Goal: Transaction & Acquisition: Complete application form

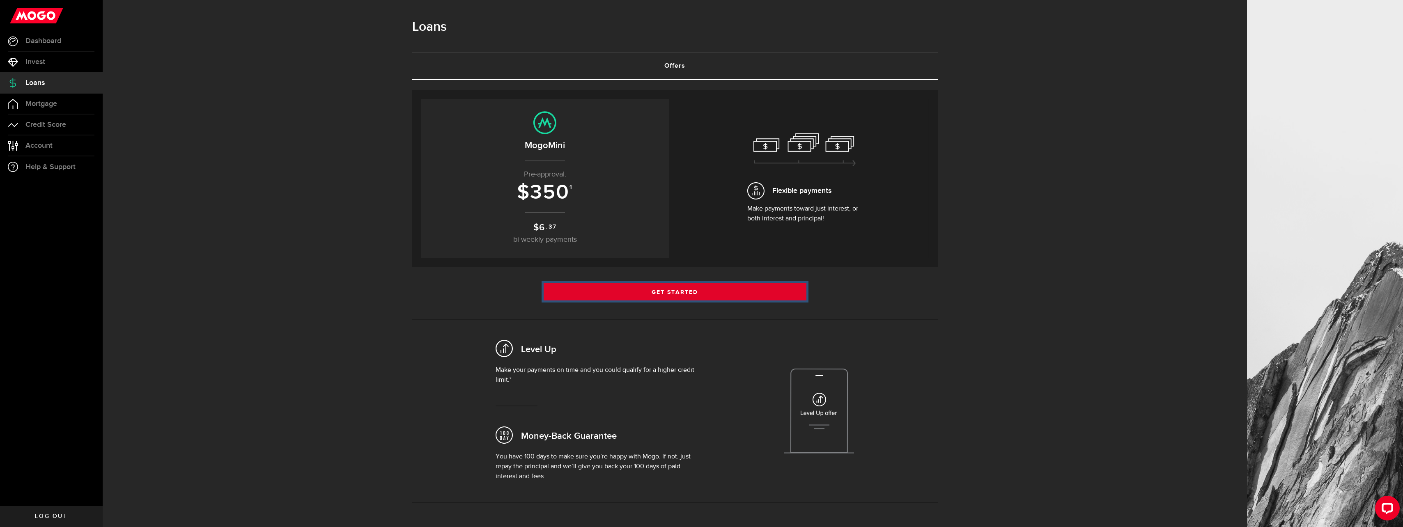
click at [709, 292] on link "Get Started" at bounding box center [675, 291] width 263 height 17
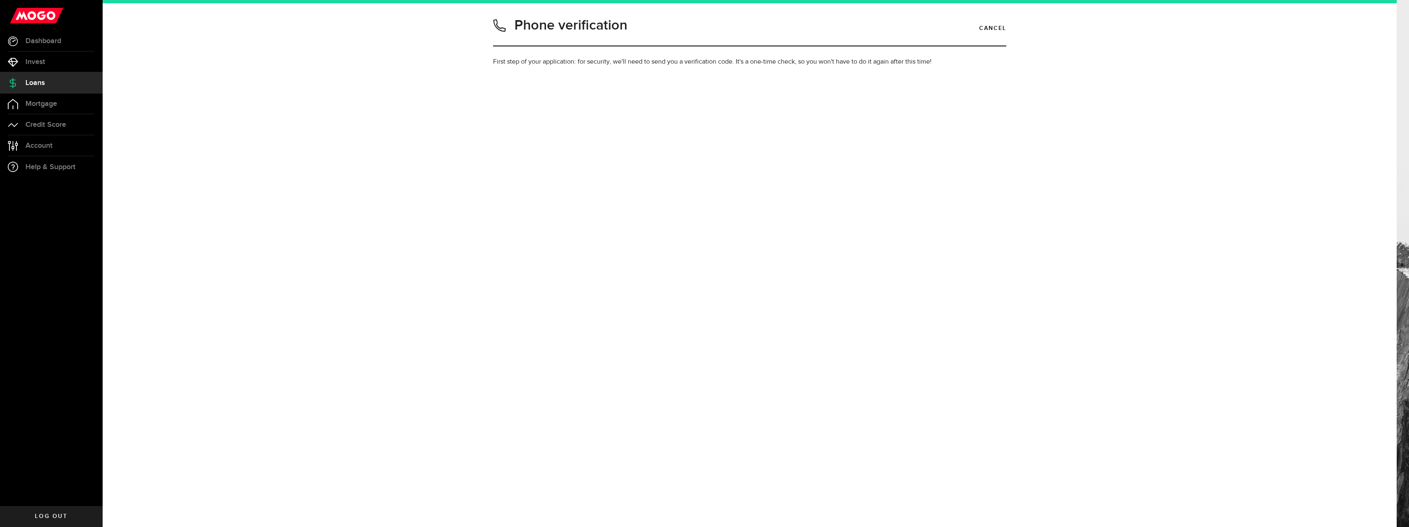
type input "2269263352"
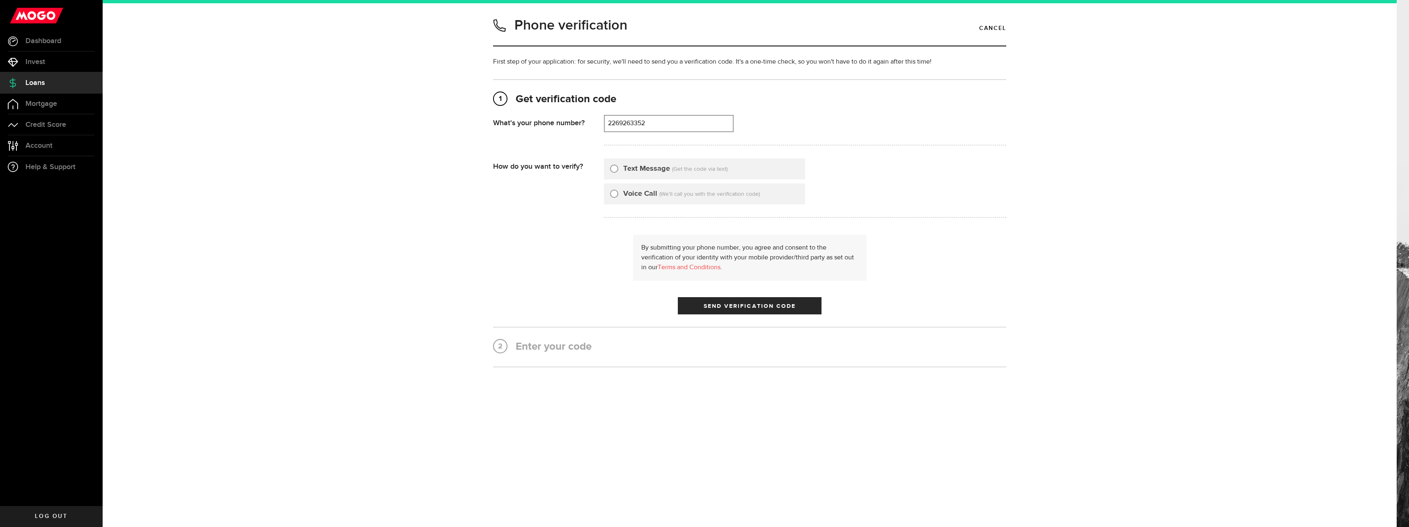
click at [654, 170] on label "Text Message" at bounding box center [646, 168] width 47 height 11
click at [618, 170] on input "Text Message" at bounding box center [614, 167] width 8 height 8
radio input "true"
click at [729, 307] on span "Send Verification Code" at bounding box center [750, 306] width 92 height 6
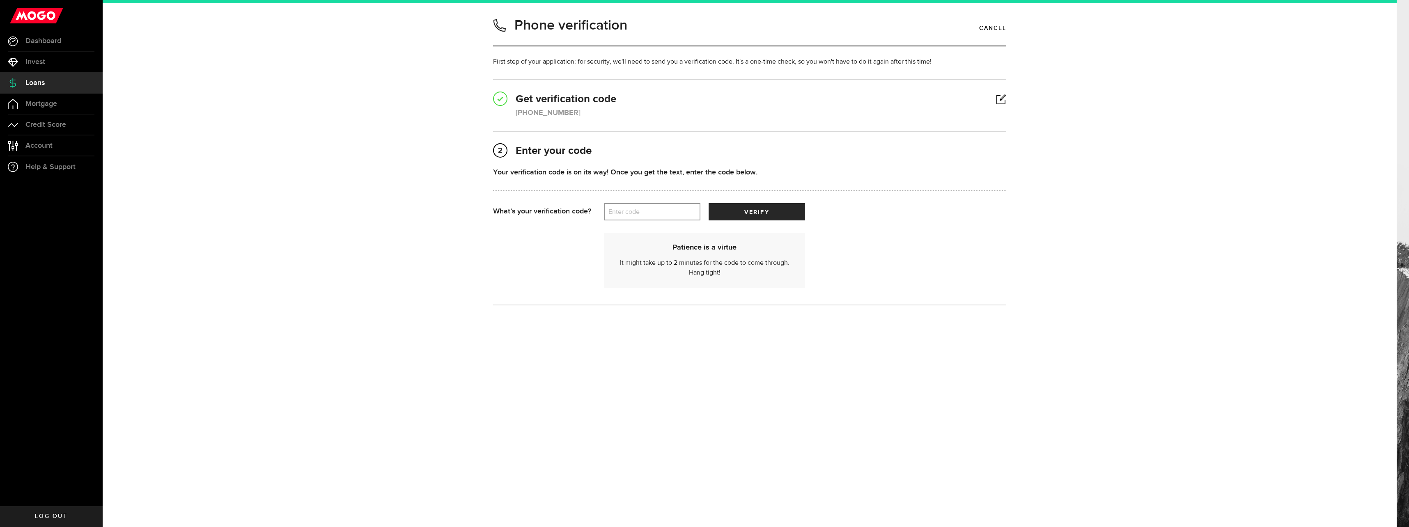
click at [657, 214] on label "Enter code" at bounding box center [652, 212] width 96 height 17
click at [657, 214] on input "Enter code" at bounding box center [652, 211] width 96 height 17
type input "84949"
click at [751, 213] on span "verify" at bounding box center [756, 212] width 25 height 6
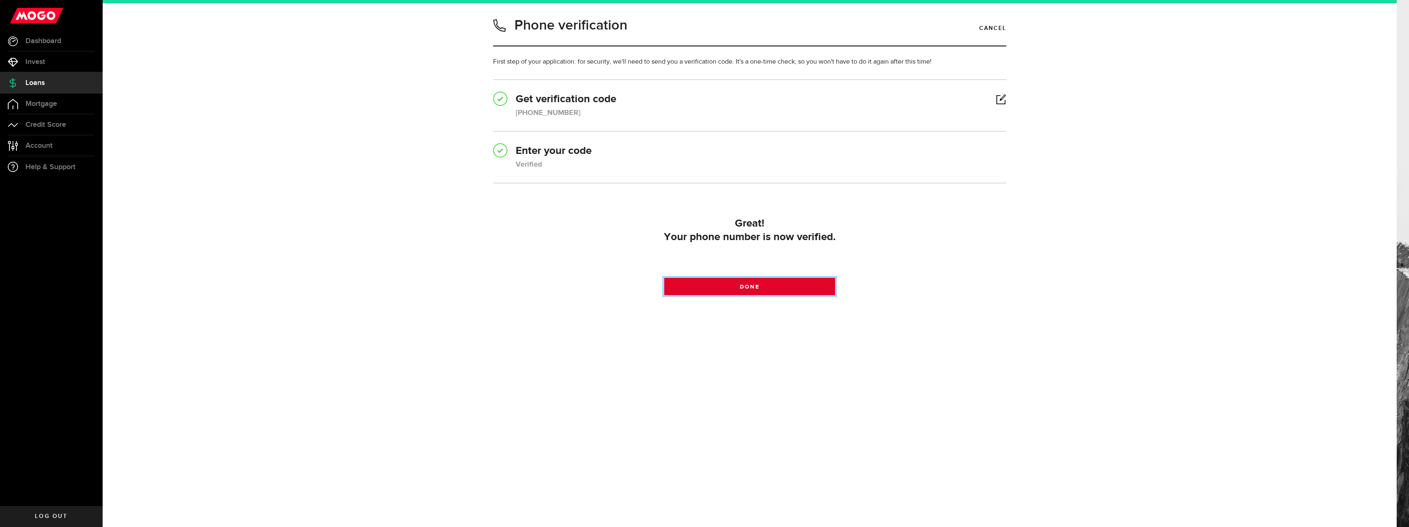
click at [769, 284] on link "Done" at bounding box center [749, 286] width 171 height 17
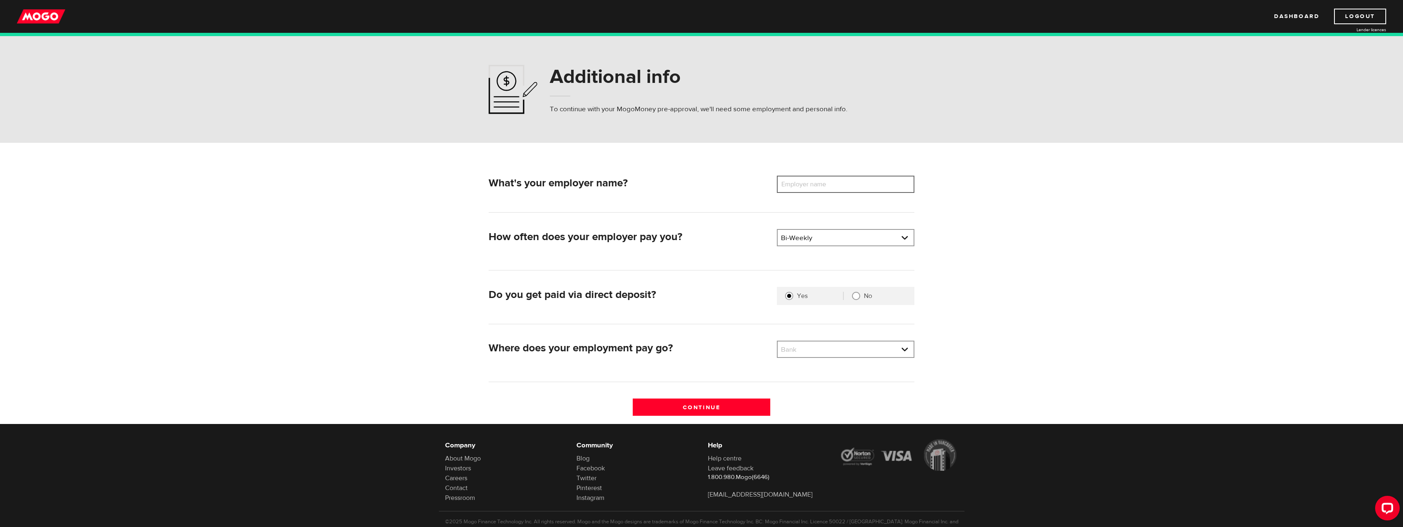
click at [845, 188] on input "Employer name" at bounding box center [846, 184] width 138 height 17
type input "congee chan"
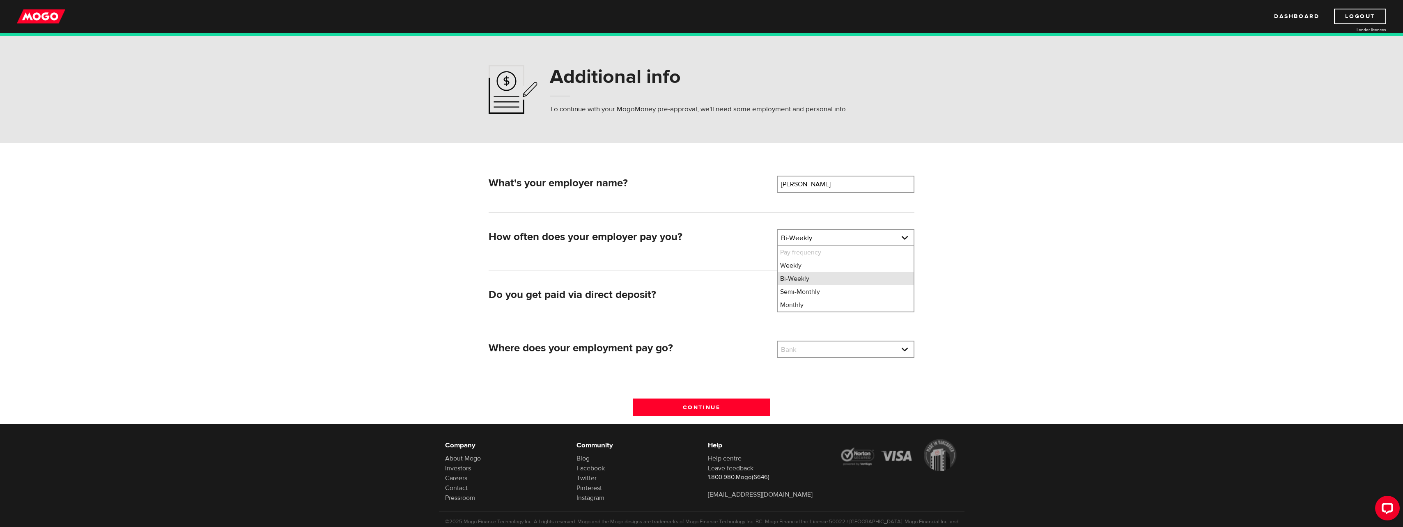
click at [804, 280] on li "Bi-Weekly" at bounding box center [846, 278] width 136 height 13
click at [859, 297] on input "No" at bounding box center [856, 296] width 8 height 8
radio input "true"
click at [836, 353] on link at bounding box center [846, 350] width 136 height 16
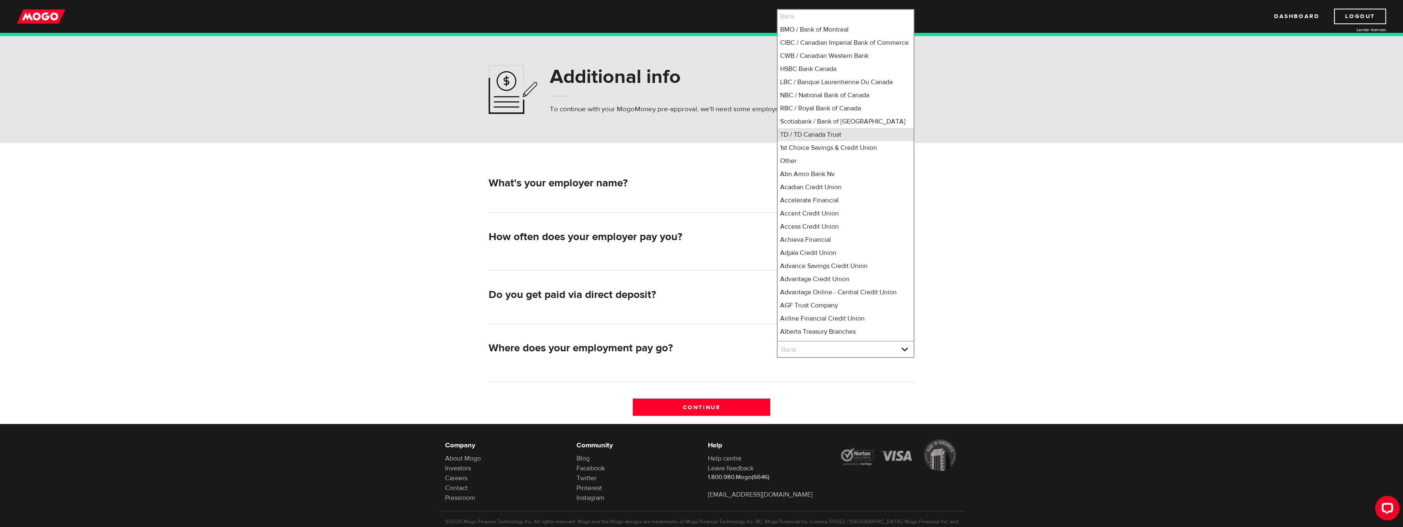
click at [825, 141] on li "TD / TD Canada Trust" at bounding box center [846, 134] width 136 height 13
select select "9"
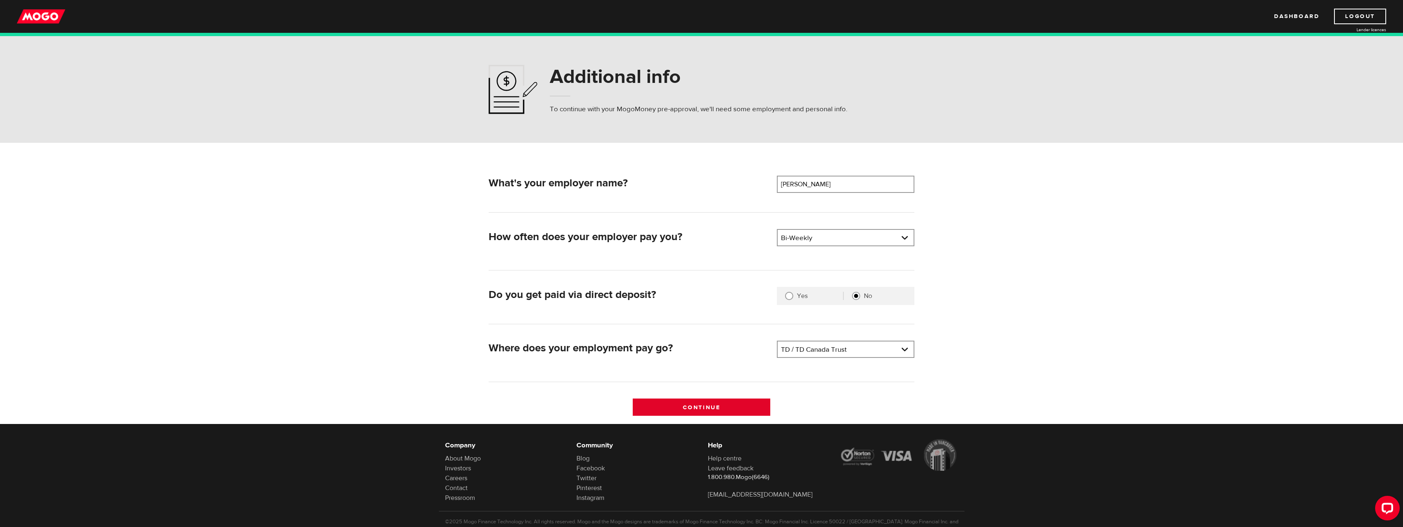
click at [732, 406] on input "Continue" at bounding box center [702, 407] width 138 height 17
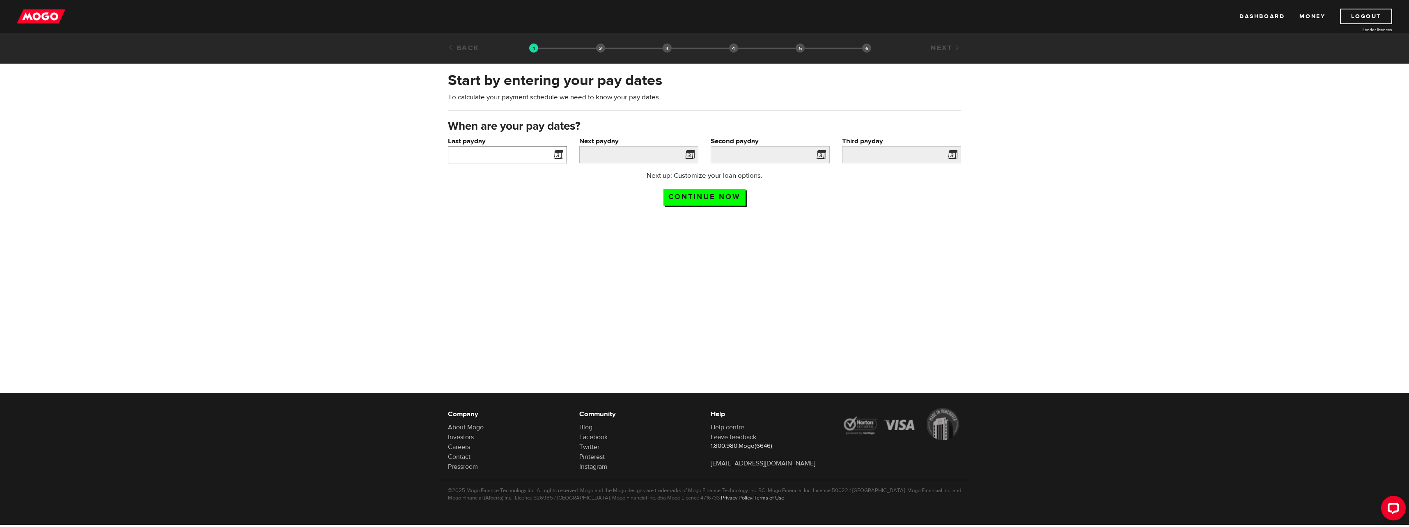
click at [510, 159] on input "Last payday" at bounding box center [507, 154] width 119 height 17
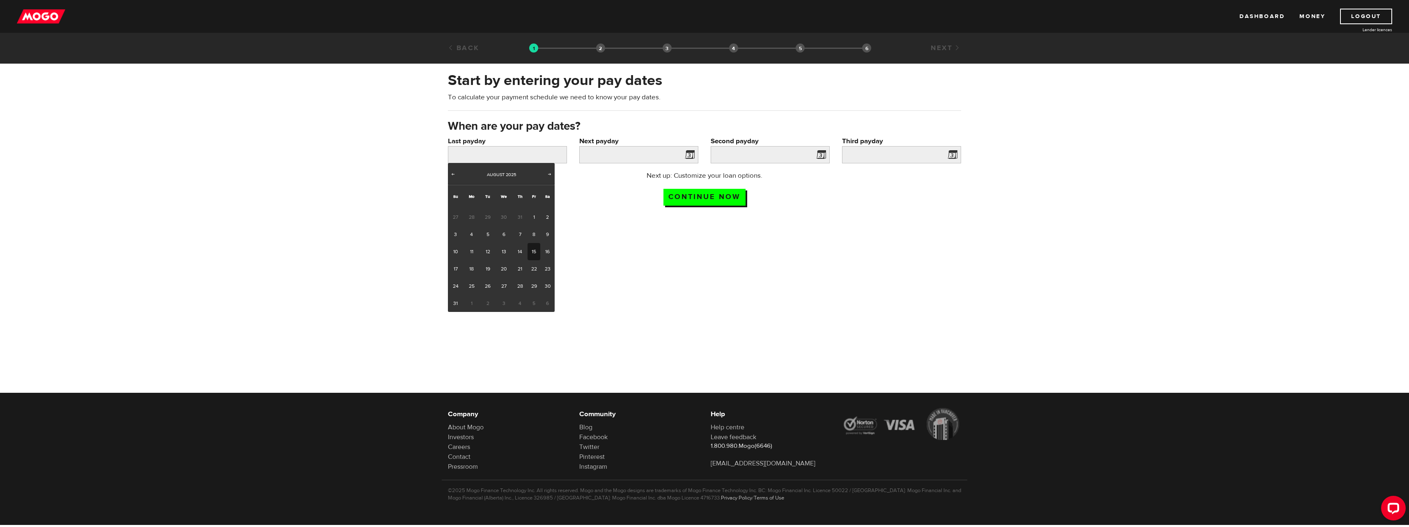
click at [536, 253] on link "15" at bounding box center [534, 251] width 13 height 17
type input "2025/08/15"
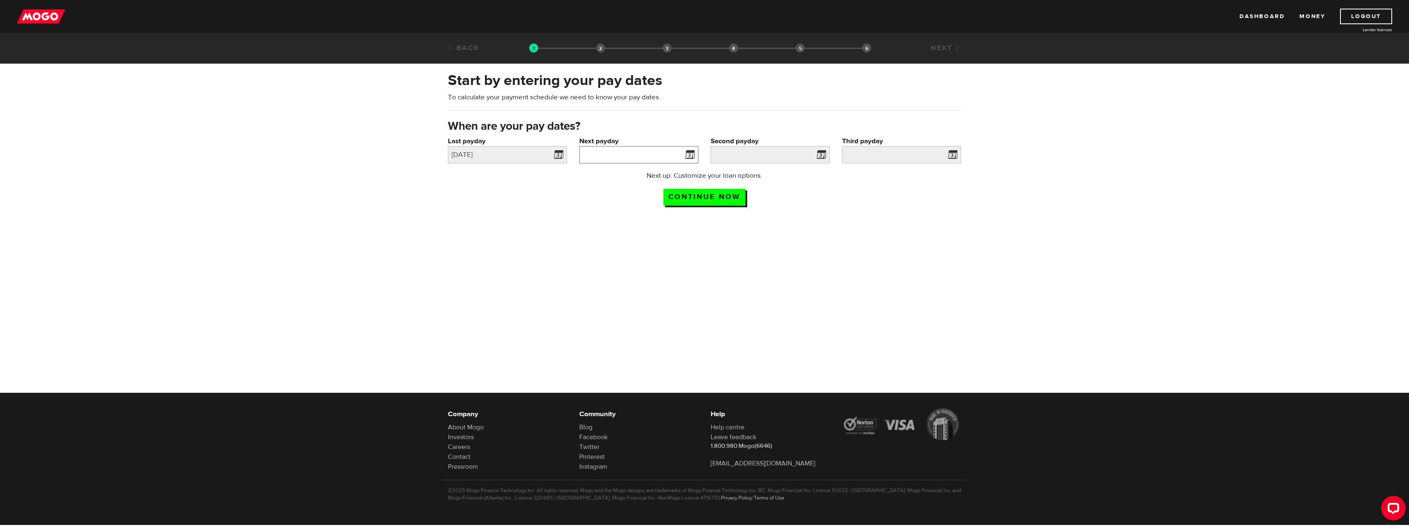
click at [643, 158] on input "Next payday" at bounding box center [638, 154] width 119 height 17
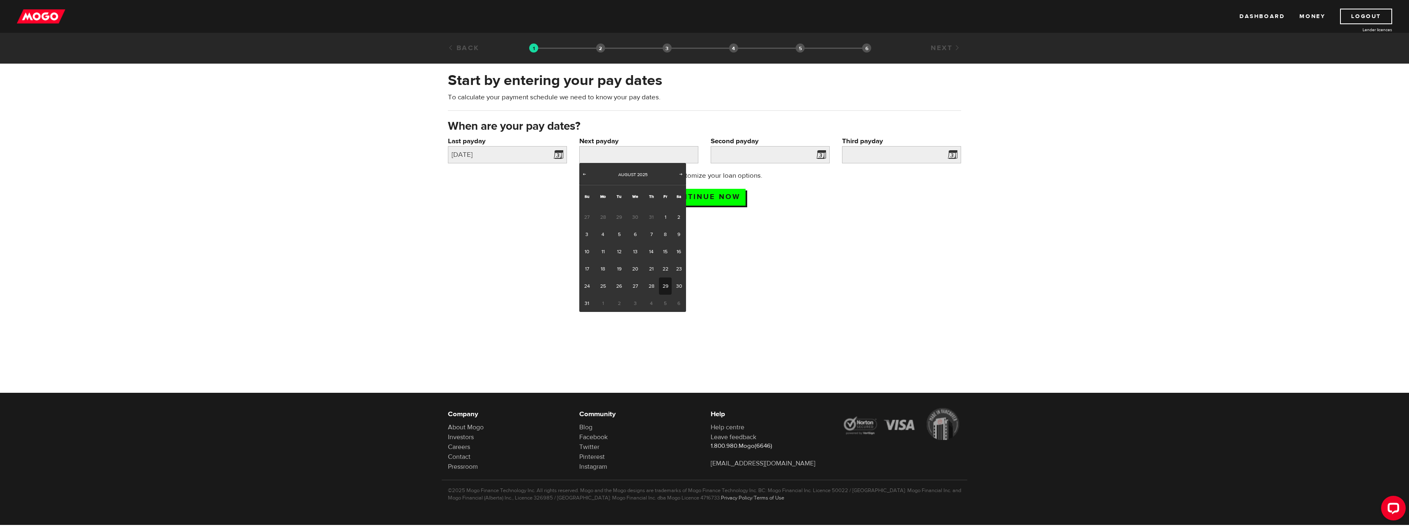
click at [666, 287] on link "29" at bounding box center [665, 286] width 13 height 17
type input "2025/08/29"
type input "2025/9/12"
type input "2025/9/26"
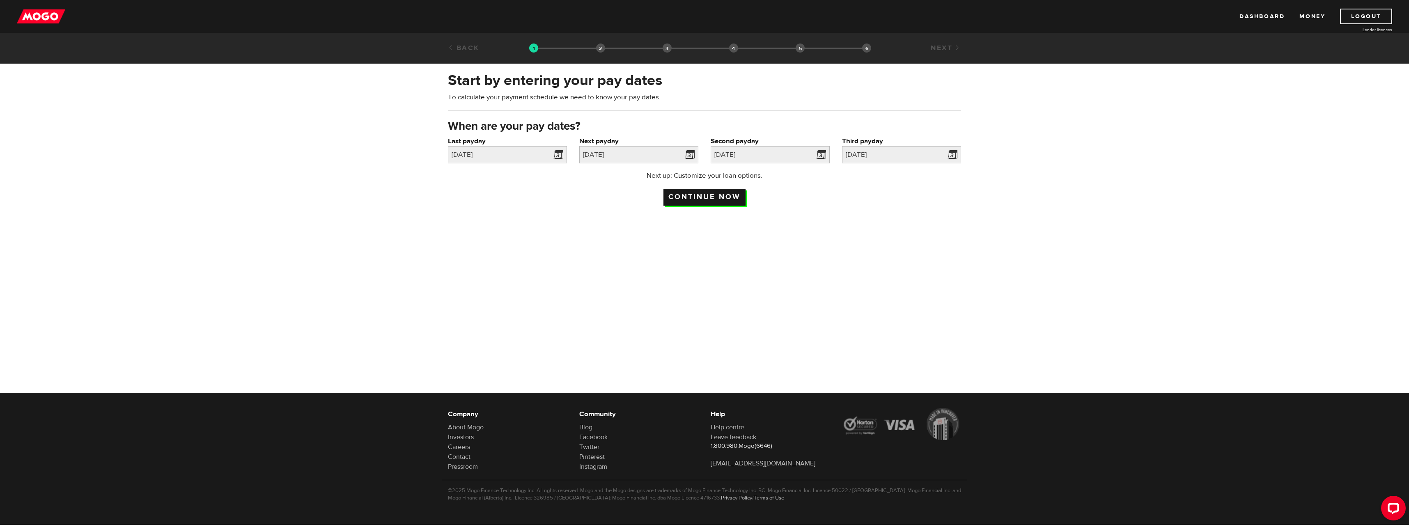
click at [708, 198] on input "Continue now" at bounding box center [705, 197] width 82 height 17
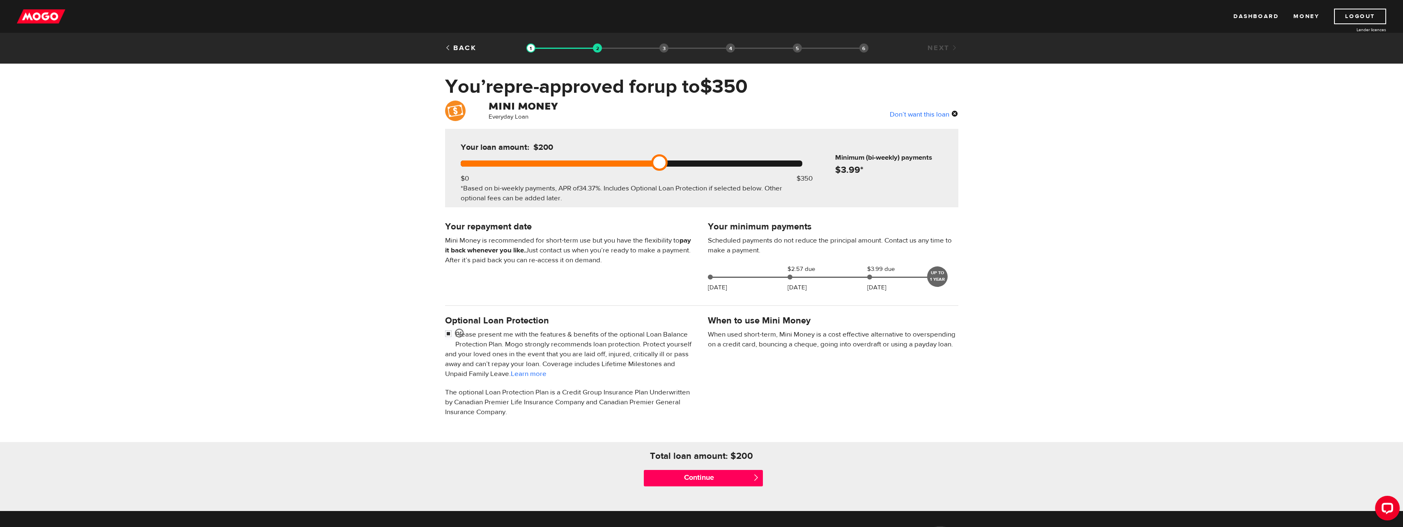
drag, startPoint x: 804, startPoint y: 165, endPoint x: 663, endPoint y: 174, distance: 141.1
click at [577, 164] on div at bounding box center [632, 164] width 342 height 6
drag, startPoint x: 658, startPoint y: 163, endPoint x: 538, endPoint y: 162, distance: 119.9
click at [538, 162] on div at bounding box center [632, 164] width 342 height 6
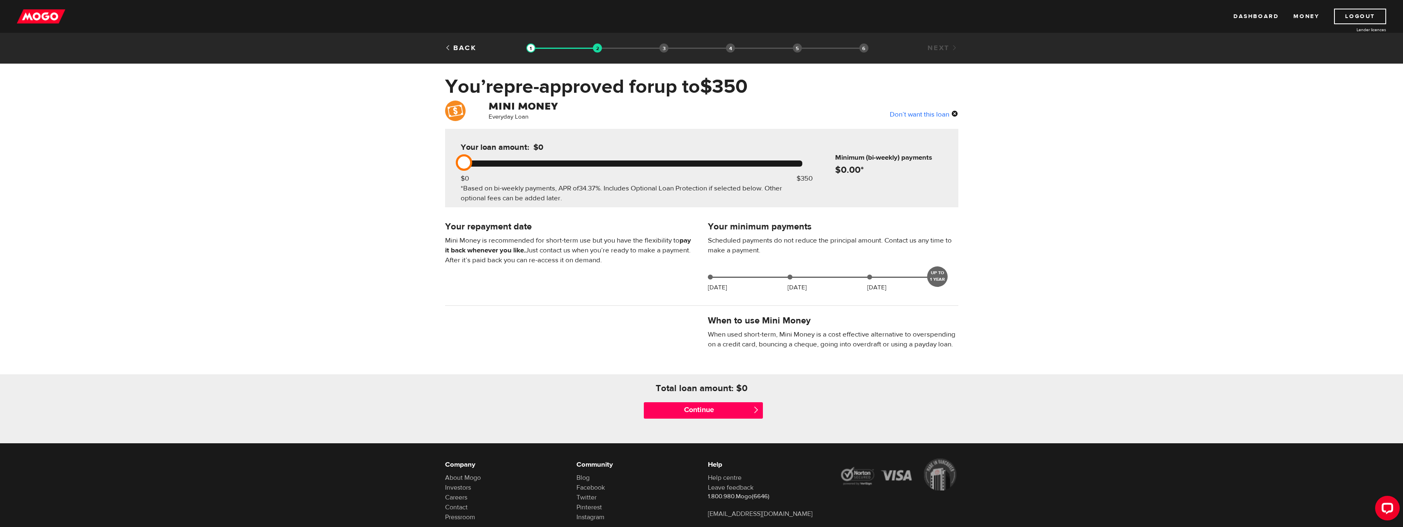
drag, startPoint x: 465, startPoint y: 166, endPoint x: 505, endPoint y: 168, distance: 39.5
click at [505, 168] on div "Your loan amount: $0 $0 $350 *Based on bi-weekly payments, APR of 34.37% . Incl…" at bounding box center [631, 168] width 366 height 78
click at [506, 164] on div at bounding box center [632, 164] width 342 height 6
drag, startPoint x: 470, startPoint y: 162, endPoint x: 519, endPoint y: 166, distance: 49.1
click at [519, 166] on div "Your loan amount: $0 $0 $350 *Based on bi-weekly payments, APR of 34.37% . Incl…" at bounding box center [631, 168] width 366 height 78
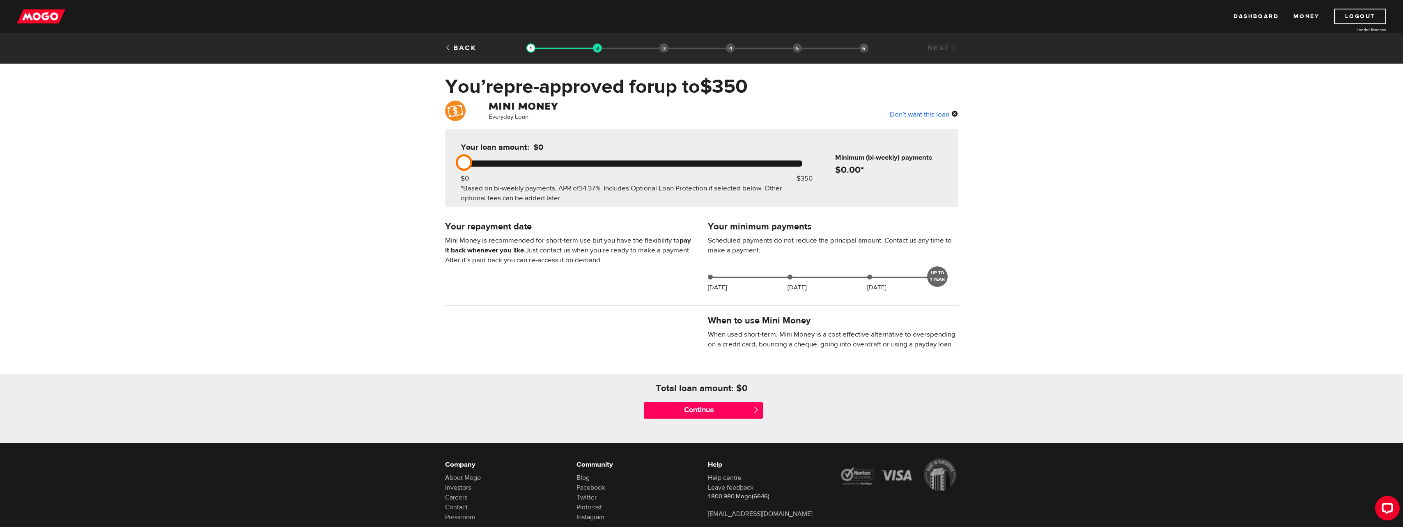
click at [520, 166] on div "Your loan amount: $0 $0 $350 *Based on bi-weekly payments, APR of 34.37% . Incl…" at bounding box center [631, 168] width 366 height 78
drag, startPoint x: 520, startPoint y: 165, endPoint x: 524, endPoint y: 161, distance: 5.3
click at [524, 161] on div at bounding box center [632, 164] width 342 height 6
drag, startPoint x: 464, startPoint y: 160, endPoint x: 538, endPoint y: 162, distance: 73.9
click at [538, 162] on div at bounding box center [632, 164] width 342 height 6
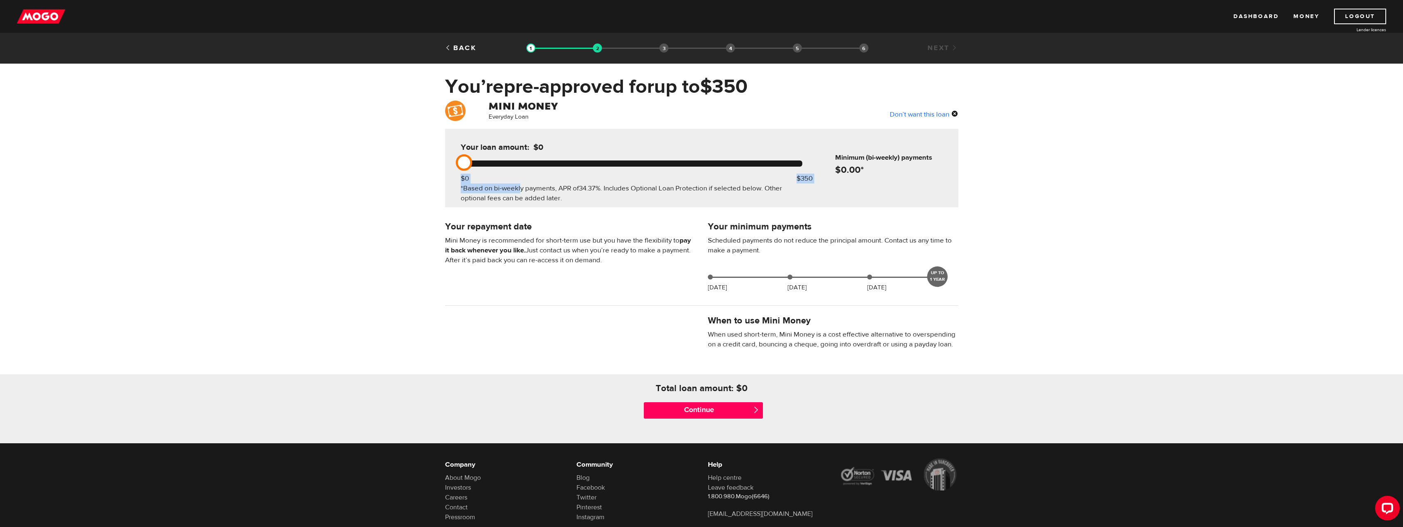
click at [539, 161] on div at bounding box center [632, 164] width 342 height 6
click at [540, 161] on div at bounding box center [632, 164] width 342 height 6
click at [542, 163] on div at bounding box center [632, 164] width 342 height 6
drag, startPoint x: 545, startPoint y: 161, endPoint x: 486, endPoint y: 162, distance: 59.2
click at [527, 161] on div at bounding box center [632, 164] width 342 height 6
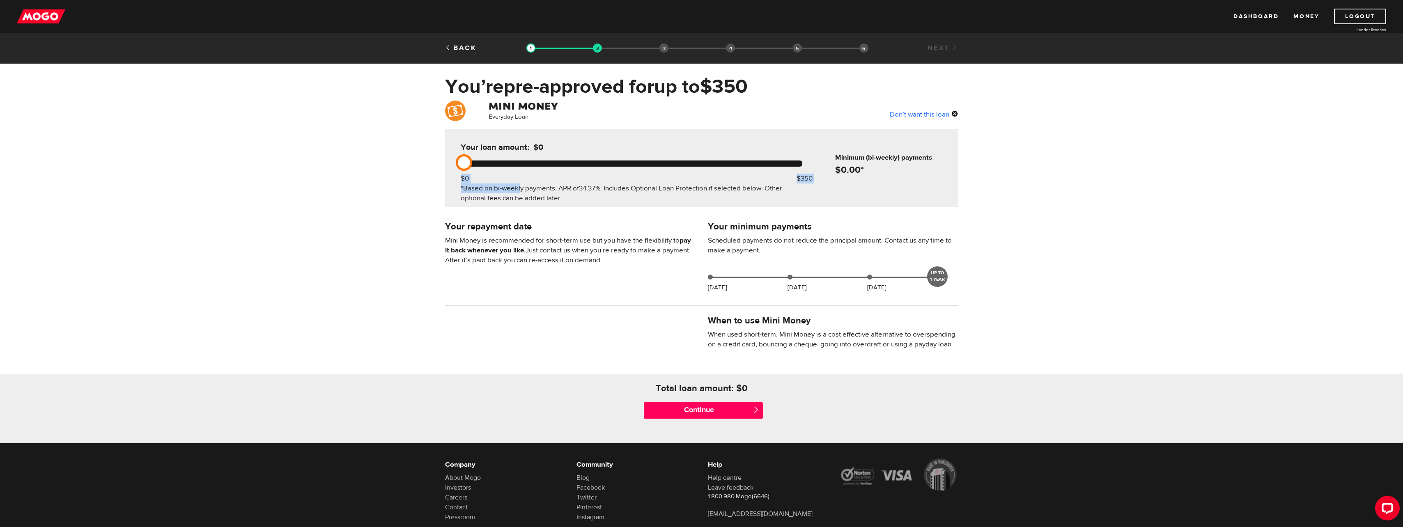
drag, startPoint x: 468, startPoint y: 165, endPoint x: 545, endPoint y: 159, distance: 77.4
click at [544, 161] on div at bounding box center [632, 164] width 342 height 6
click at [543, 162] on div at bounding box center [632, 164] width 342 height 6
click at [543, 163] on div at bounding box center [632, 164] width 342 height 6
click at [556, 186] on div "*Based on bi-weekly payments, APR of 34.37% . Includes Optional Loan Protection…" at bounding box center [632, 194] width 342 height 20
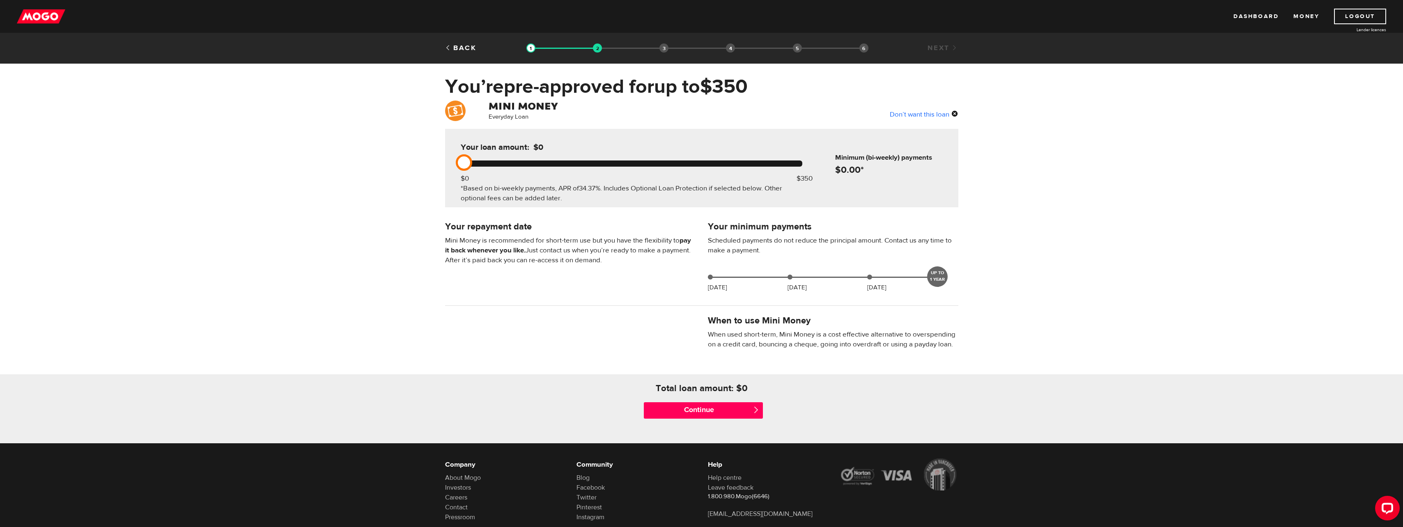
click at [548, 202] on div "*Based on bi-weekly payments, APR of 34.37% . Includes Optional Loan Protection…" at bounding box center [632, 194] width 342 height 20
click at [700, 166] on div "Your loan amount: $0 $0 $350 *Based on bi-weekly payments, APR of 34.37% . Incl…" at bounding box center [631, 168] width 366 height 78
drag, startPoint x: 700, startPoint y: 166, endPoint x: 700, endPoint y: 160, distance: 5.8
click at [700, 161] on div at bounding box center [632, 164] width 342 height 6
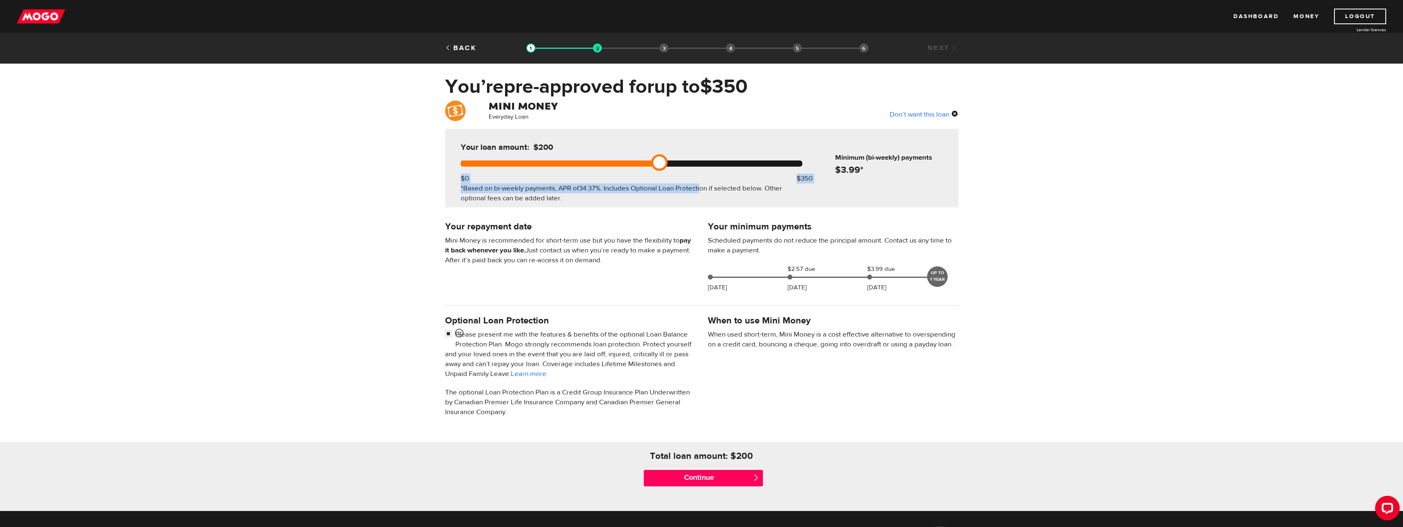
click at [605, 164] on div at bounding box center [558, 164] width 195 height 6
click at [604, 163] on div at bounding box center [558, 164] width 195 height 6
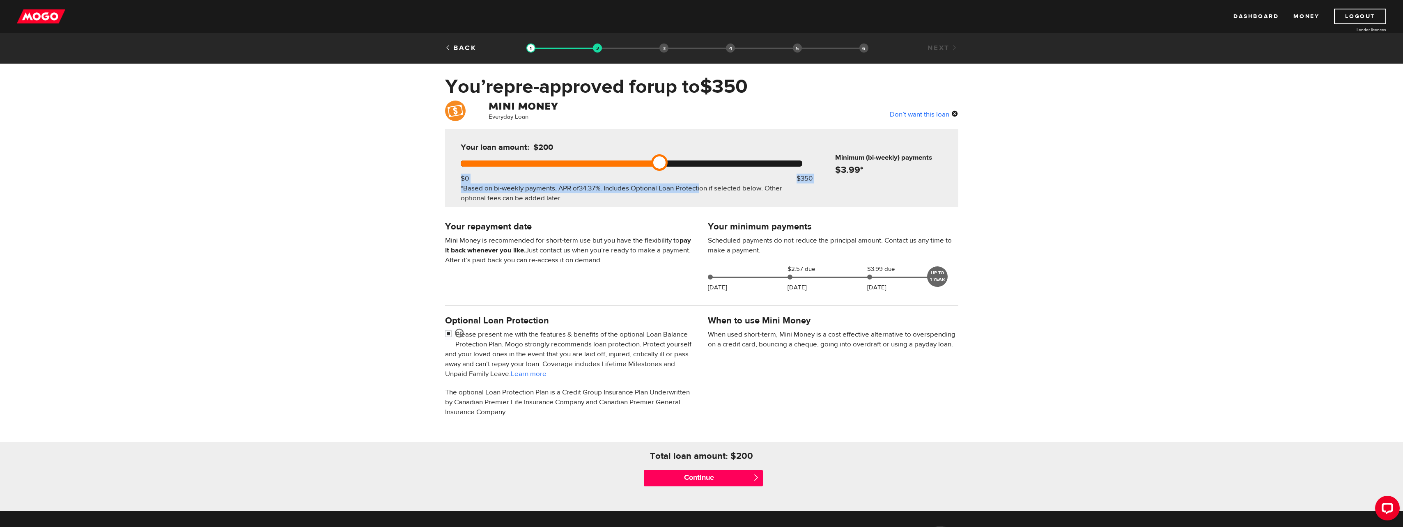
drag, startPoint x: 604, startPoint y: 163, endPoint x: 641, endPoint y: 165, distance: 36.6
click at [608, 164] on div at bounding box center [558, 164] width 195 height 6
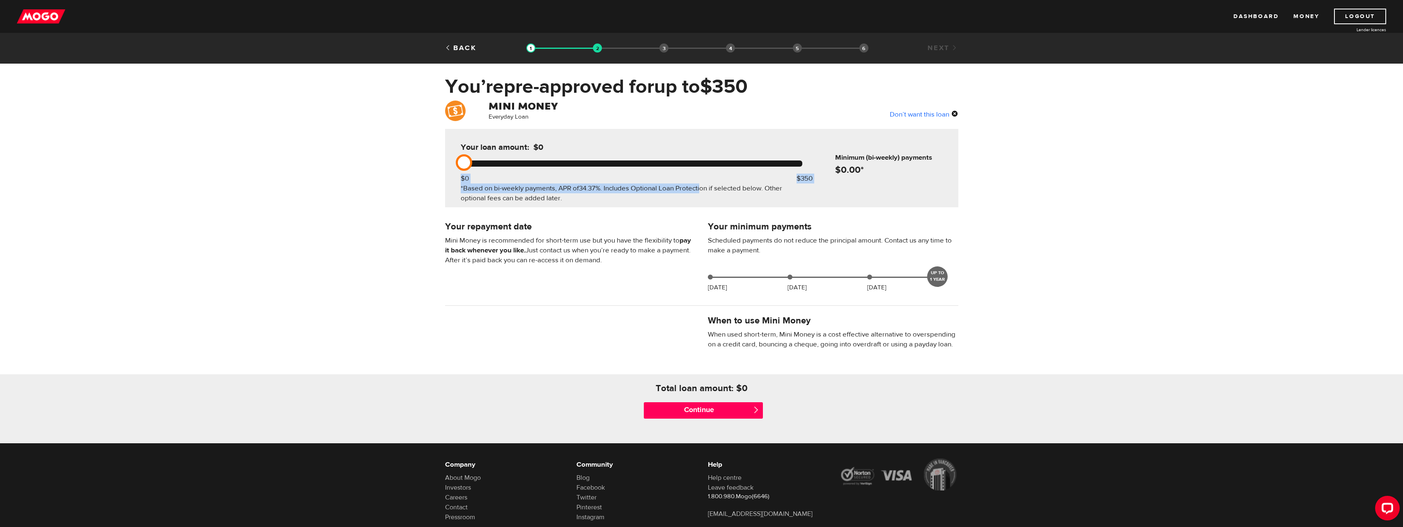
drag, startPoint x: 664, startPoint y: 161, endPoint x: 555, endPoint y: 161, distance: 109.6
click at [555, 161] on div at bounding box center [632, 164] width 342 height 6
drag, startPoint x: 470, startPoint y: 160, endPoint x: 529, endPoint y: 165, distance: 59.4
click at [529, 166] on div at bounding box center [632, 164] width 342 height 6
click at [528, 161] on div at bounding box center [632, 164] width 342 height 6
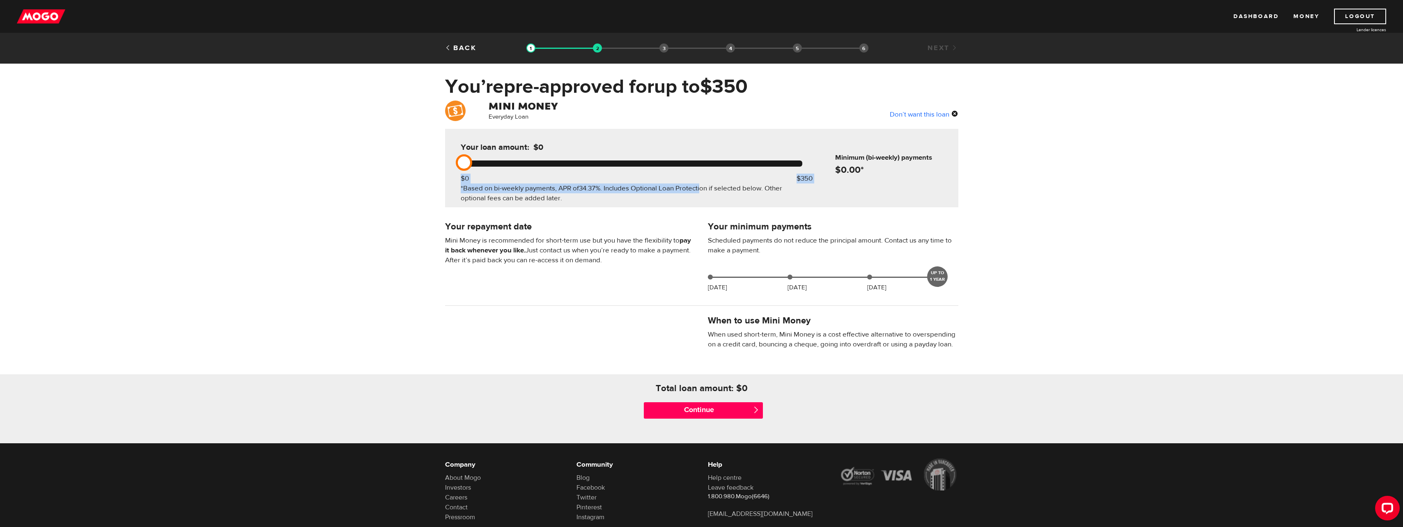
drag, startPoint x: 528, startPoint y: 161, endPoint x: 492, endPoint y: 160, distance: 36.6
click at [527, 161] on div at bounding box center [632, 164] width 342 height 6
drag, startPoint x: 471, startPoint y: 163, endPoint x: 528, endPoint y: 168, distance: 56.9
click at [528, 168] on div "Your loan amount: $0 $0 $350 *Based on bi-weekly payments, APR of 34.37% . Incl…" at bounding box center [631, 168] width 366 height 78
drag, startPoint x: 469, startPoint y: 159, endPoint x: 521, endPoint y: 159, distance: 52.2
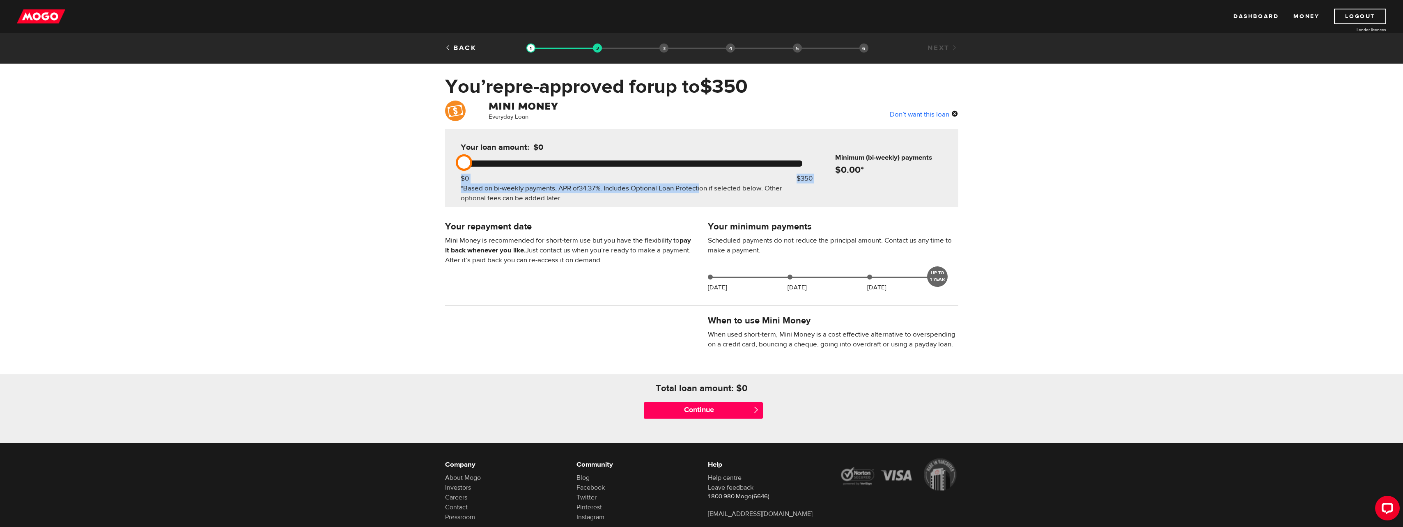
click at [521, 159] on div "Your loan amount: $0 $0 $350 *Based on bi-weekly payments, APR of 34.37% . Incl…" at bounding box center [631, 168] width 366 height 78
click at [521, 161] on div at bounding box center [632, 164] width 342 height 6
drag, startPoint x: 521, startPoint y: 160, endPoint x: 497, endPoint y: 161, distance: 23.5
click at [521, 161] on div at bounding box center [632, 164] width 342 height 6
drag, startPoint x: 464, startPoint y: 162, endPoint x: 539, endPoint y: 169, distance: 75.5
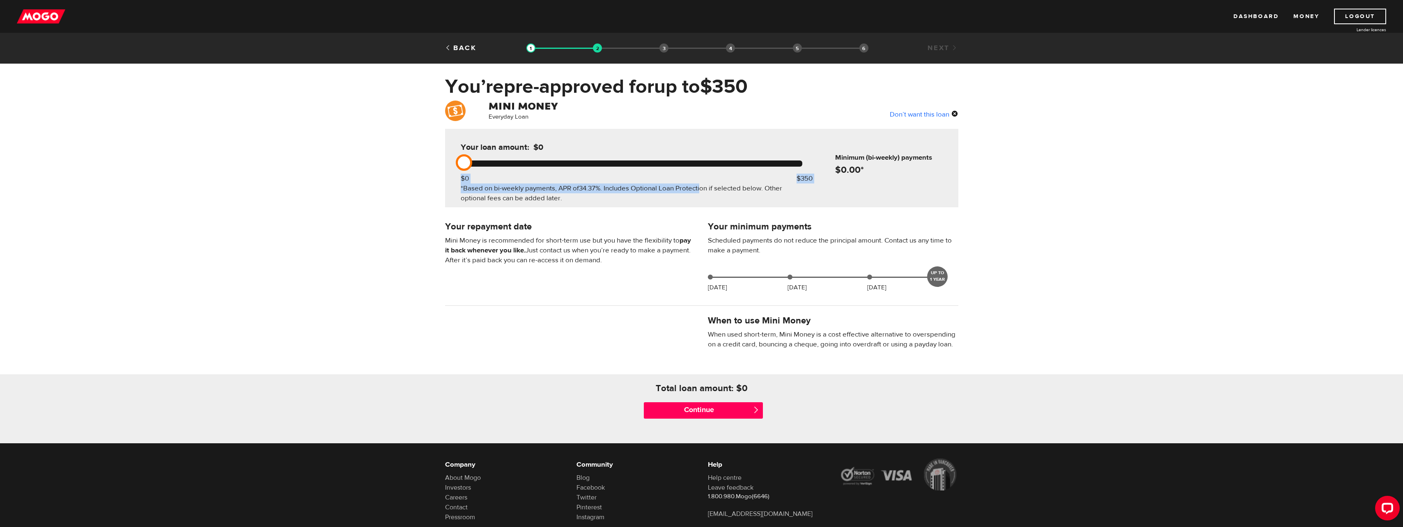
click at [544, 169] on div "Your loan amount: $0 $0 $350 *Based on bi-weekly payments, APR of 34.37% . Incl…" at bounding box center [631, 168] width 366 height 78
click at [535, 162] on div at bounding box center [632, 164] width 342 height 6
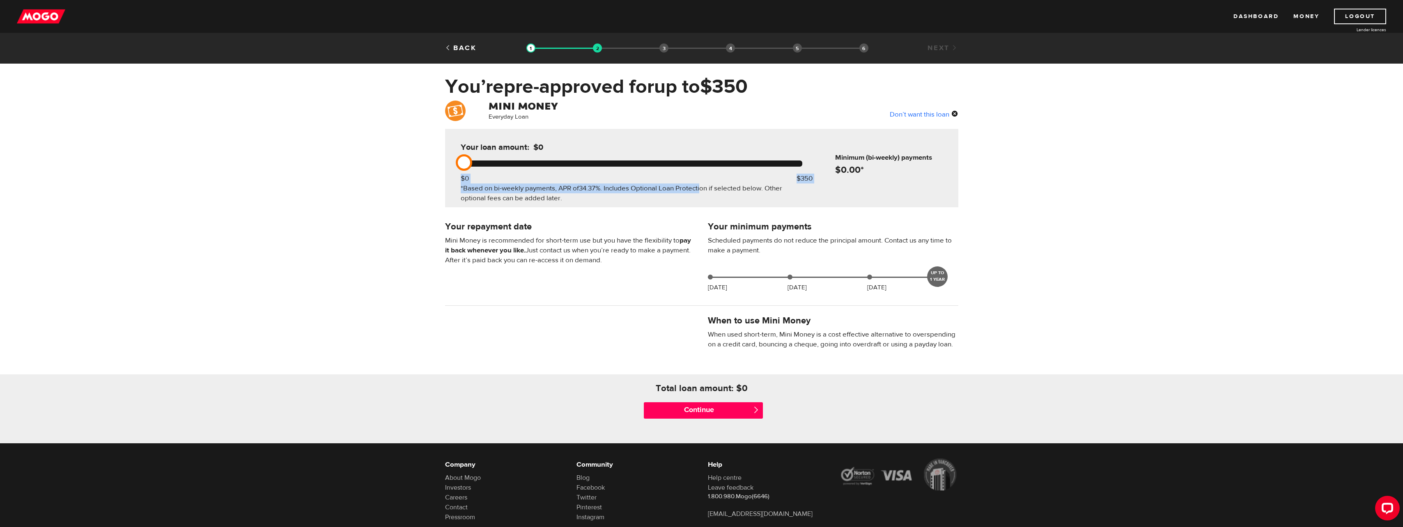
click at [535, 162] on div at bounding box center [632, 164] width 342 height 6
click at [496, 275] on div "Your minimum payments Scheduled payments do not reduce the principal amount. Co…" at bounding box center [702, 258] width 526 height 77
click at [526, 164] on div at bounding box center [632, 164] width 342 height 6
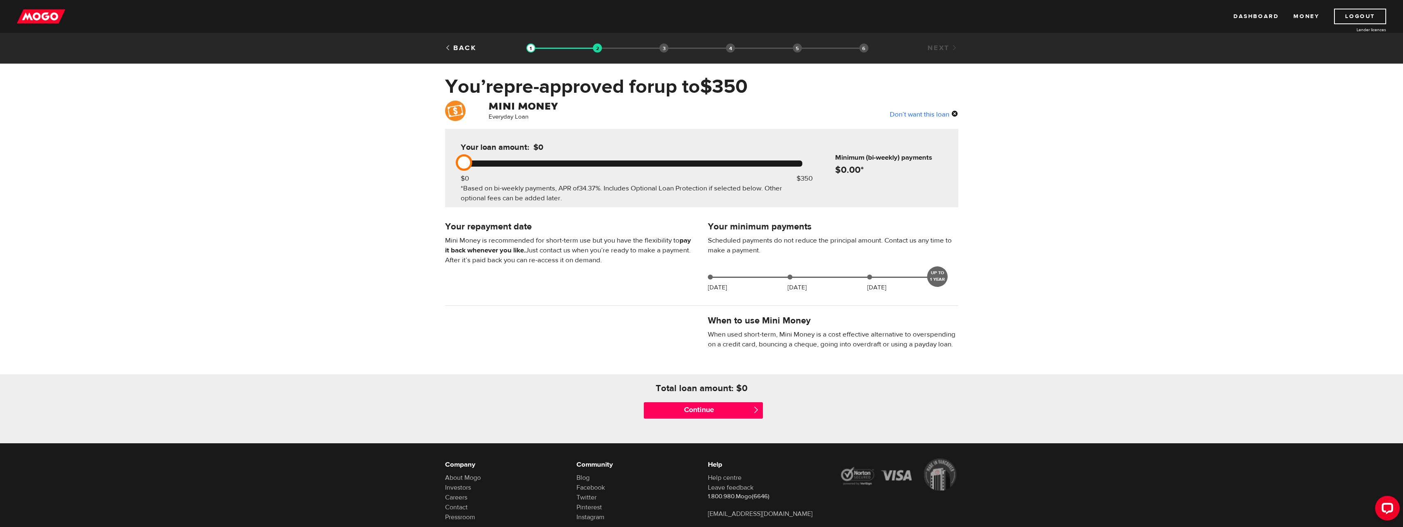
drag, startPoint x: 526, startPoint y: 164, endPoint x: 521, endPoint y: 164, distance: 5.4
click at [524, 164] on div at bounding box center [632, 164] width 342 height 6
drag, startPoint x: 465, startPoint y: 162, endPoint x: 557, endPoint y: 166, distance: 92.1
click at [557, 166] on div "Your loan amount: $0 $0 $350 *Based on bi-weekly payments, APR of 34.37% . Incl…" at bounding box center [631, 168] width 366 height 78
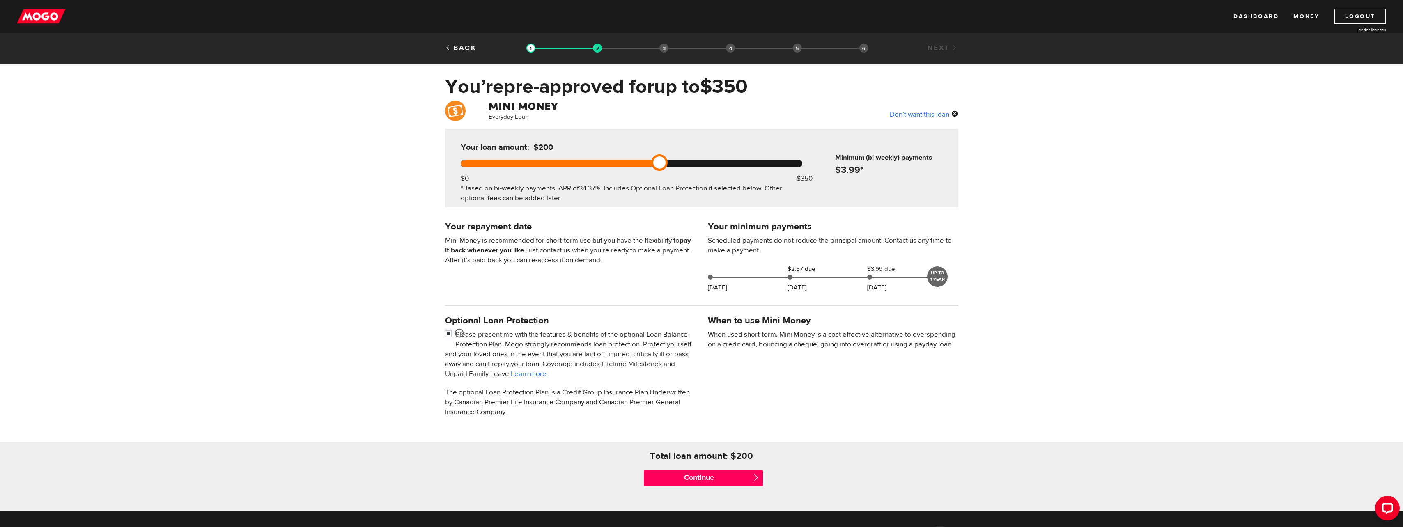
click at [559, 162] on div at bounding box center [632, 164] width 342 height 6
drag, startPoint x: 667, startPoint y: 159, endPoint x: 732, endPoint y: 162, distance: 65.3
click at [732, 162] on div at bounding box center [632, 164] width 342 height 6
drag, startPoint x: 662, startPoint y: 165, endPoint x: 779, endPoint y: 167, distance: 117.0
click at [778, 167] on div "Your loan amount: $400 $0 $350 *Based on bi-weekly payments, APR of 34.37% . In…" at bounding box center [631, 168] width 366 height 78
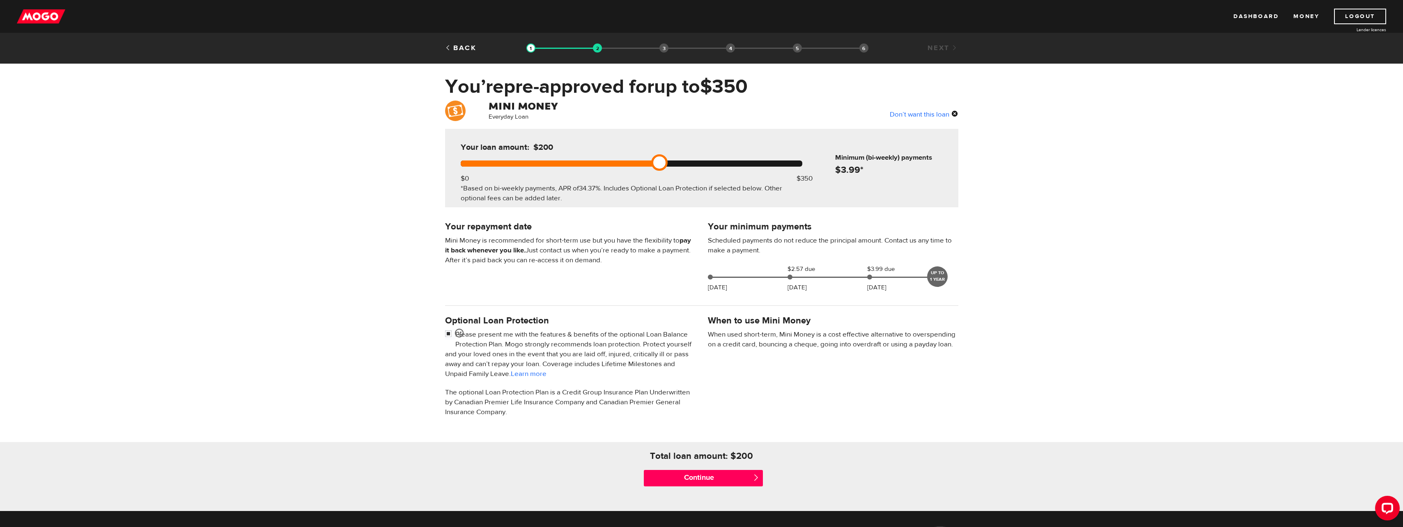
drag, startPoint x: 788, startPoint y: 162, endPoint x: 643, endPoint y: 161, distance: 145.0
click at [641, 161] on div at bounding box center [632, 164] width 342 height 6
click at [727, 477] on input "Continue" at bounding box center [703, 478] width 119 height 16
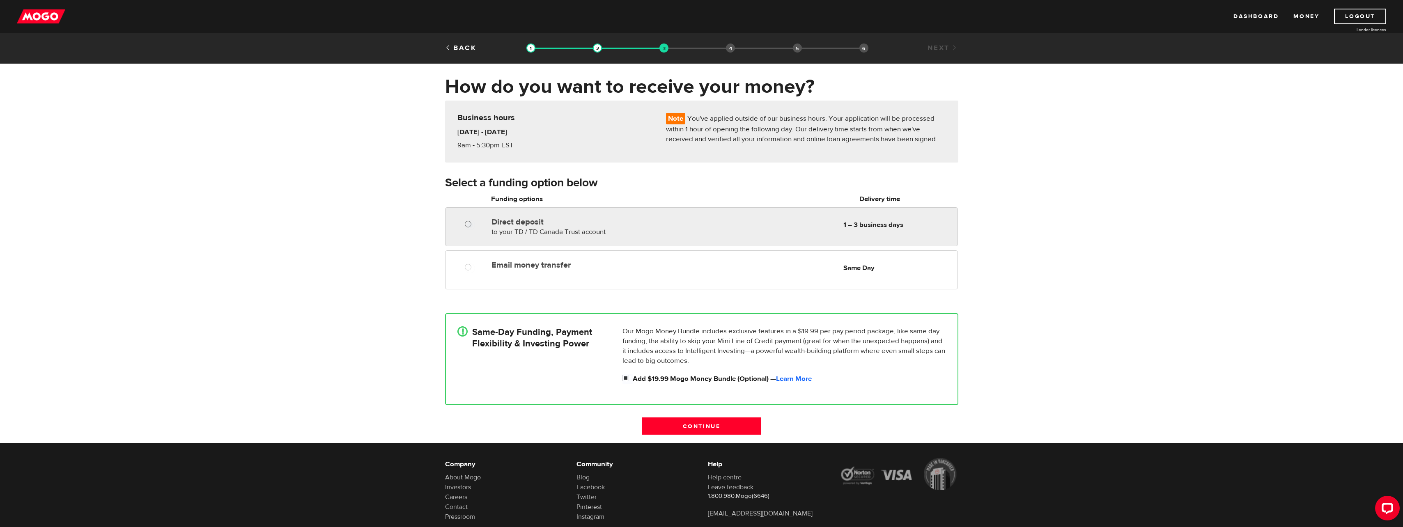
radio input "true"
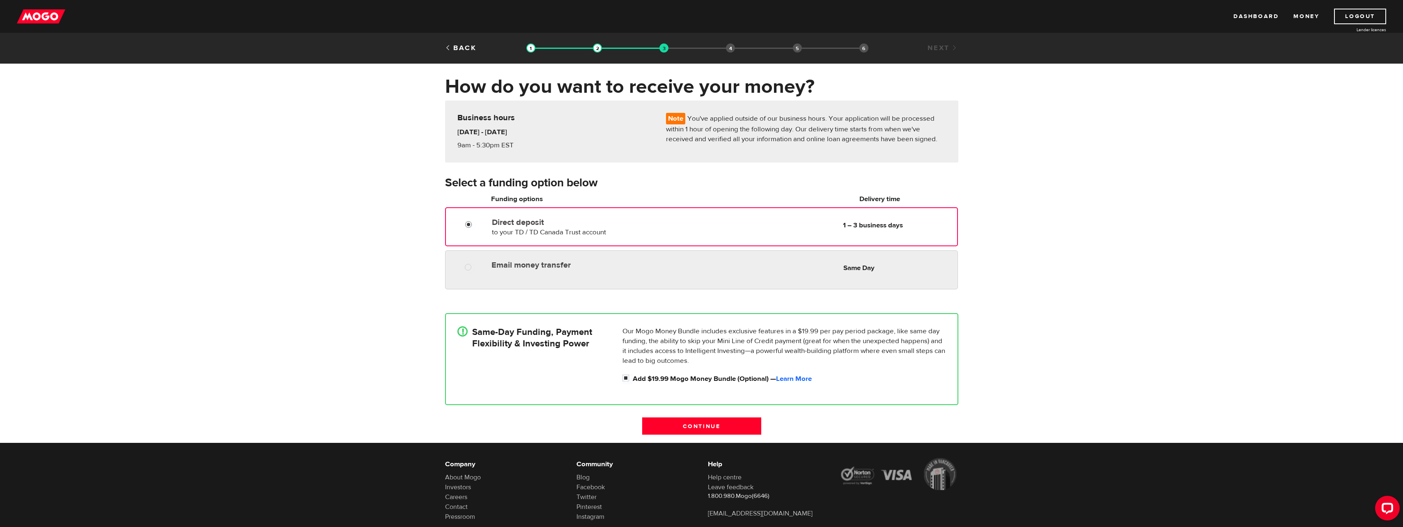
drag, startPoint x: 468, startPoint y: 223, endPoint x: 476, endPoint y: 273, distance: 50.3
click at [476, 275] on fieldset "Direct deposit to your TD / TD Canada Trust account Delivery in 1 – 3 business …" at bounding box center [701, 250] width 513 height 86
radio input "true"
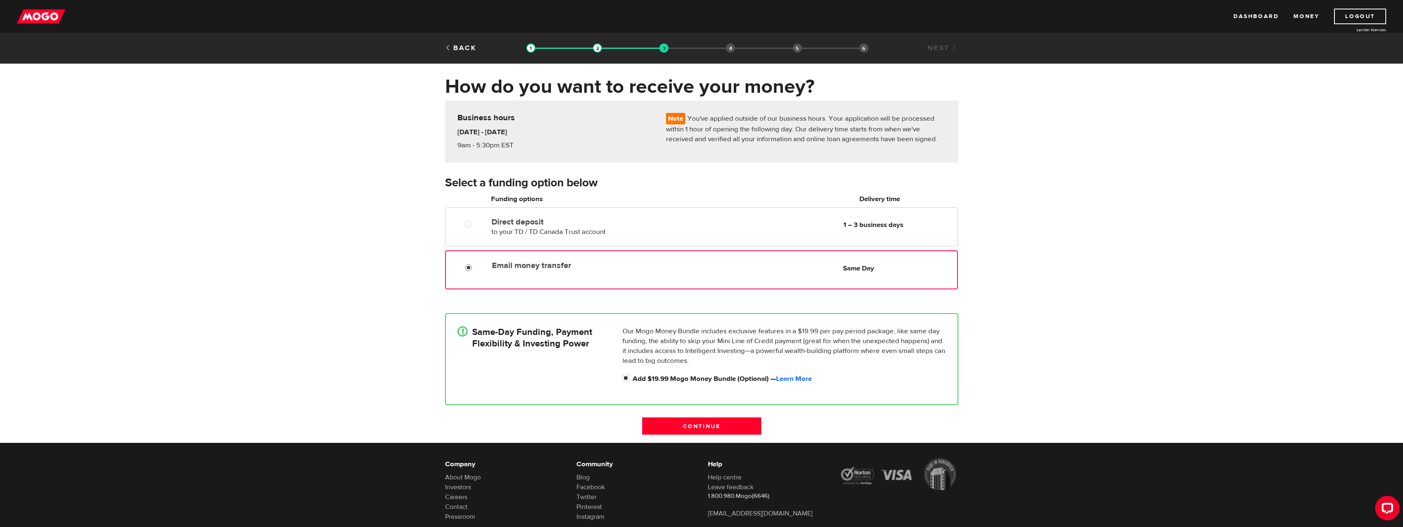
click at [472, 271] on input "Email money transfer" at bounding box center [470, 269] width 10 height 10
click at [627, 377] on input "Add $19.99 Mogo Money Bundle (Optional) — Learn More" at bounding box center [628, 379] width 10 height 10
checkbox input "false"
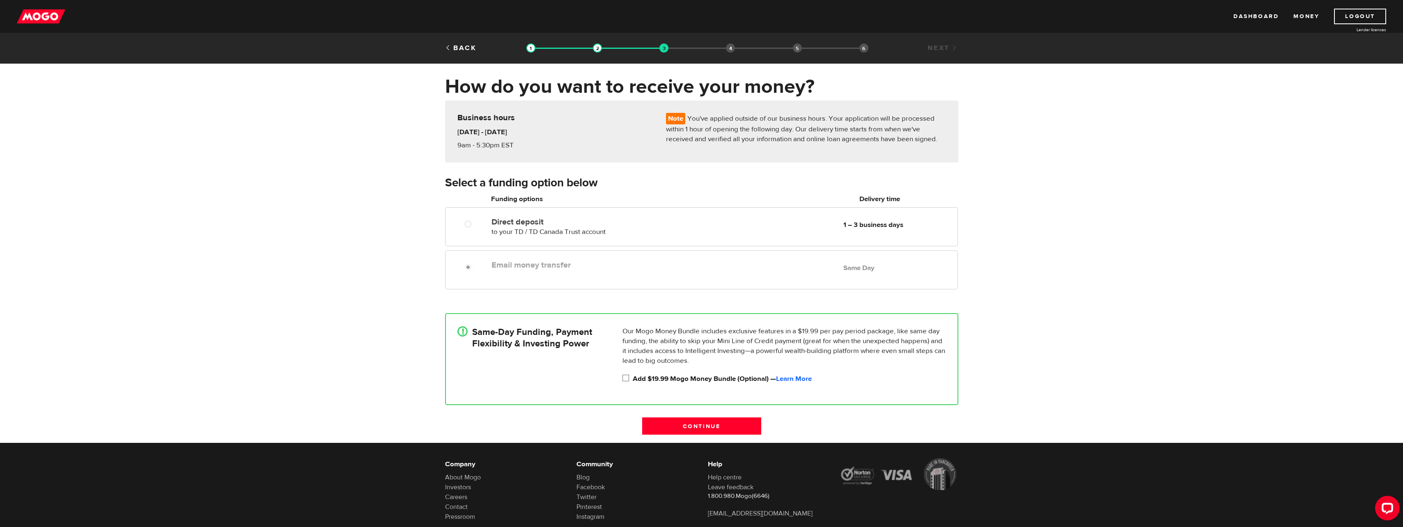
radio input "false"
click at [682, 424] on input "Continue" at bounding box center [701, 426] width 119 height 17
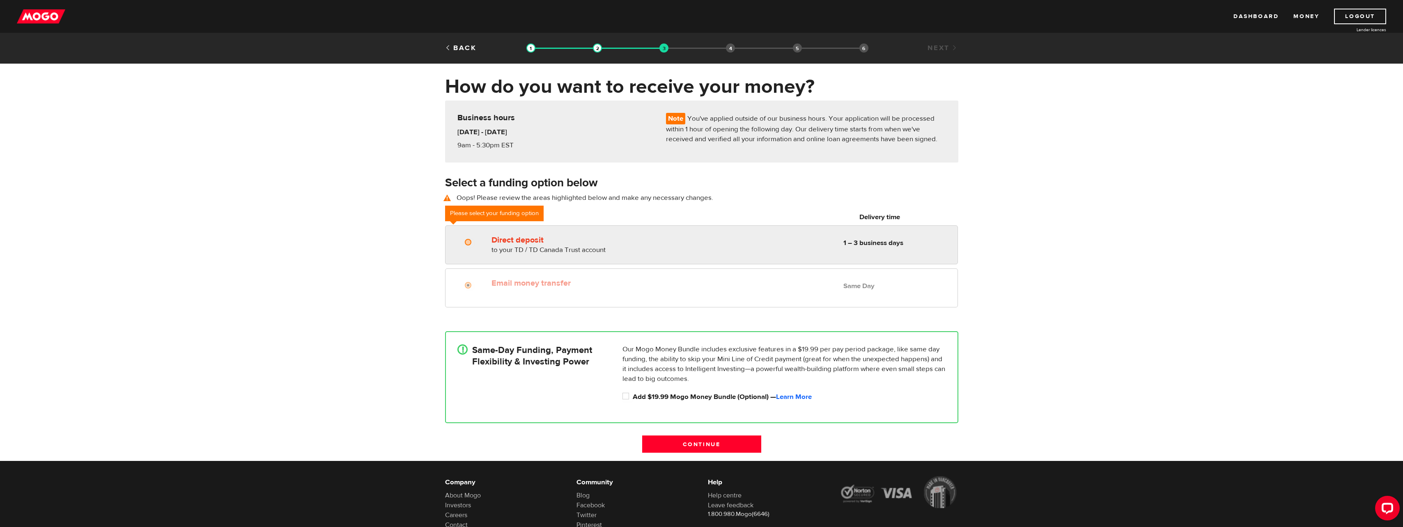
radio input "true"
click at [469, 244] on input "Direct deposit" at bounding box center [470, 243] width 10 height 10
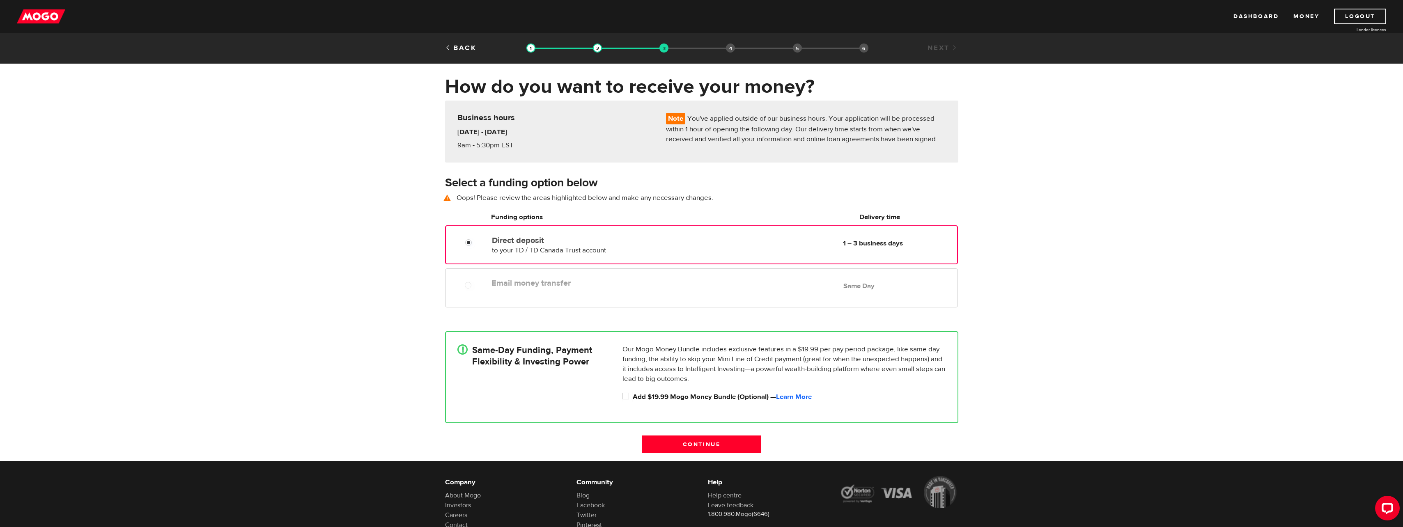
click at [473, 266] on fieldset "Direct deposit to your TD / TD Canada Trust account Delivery in 1 – 3 business …" at bounding box center [701, 268] width 513 height 86
drag, startPoint x: 488, startPoint y: 287, endPoint x: 643, endPoint y: 320, distance: 158.6
click at [511, 292] on div "Email money transfer Delivery in Same Day Same Day" at bounding box center [701, 288] width 512 height 39
click at [627, 396] on input "Add $19.99 Mogo Money Bundle (Optional) — Learn More" at bounding box center [628, 397] width 10 height 10
checkbox input "true"
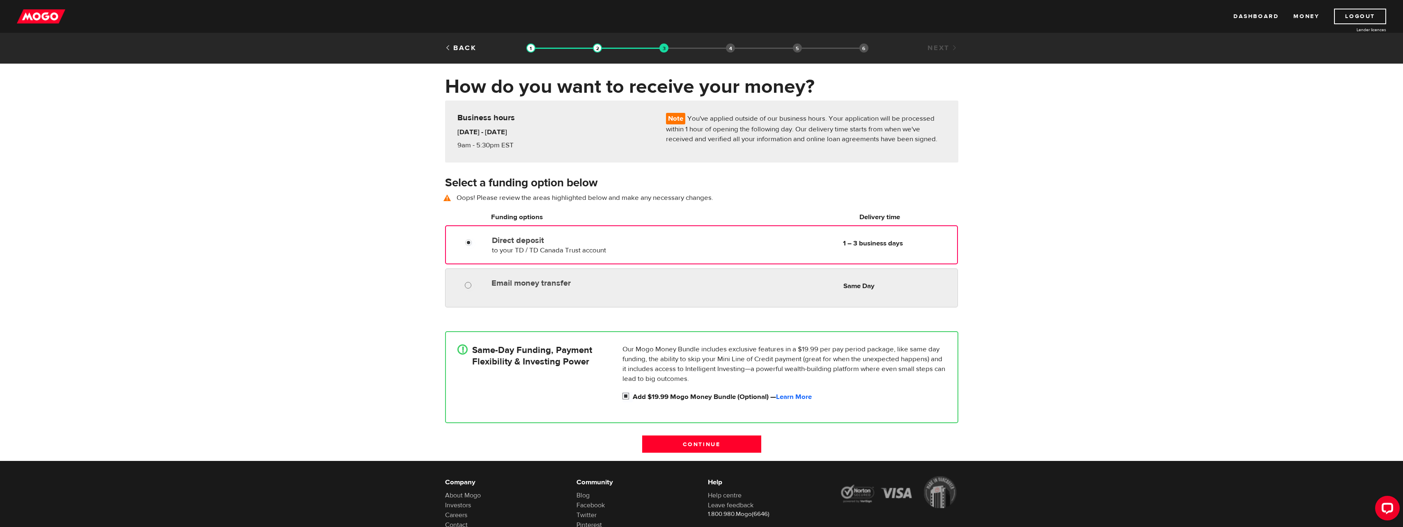
radio input "true"
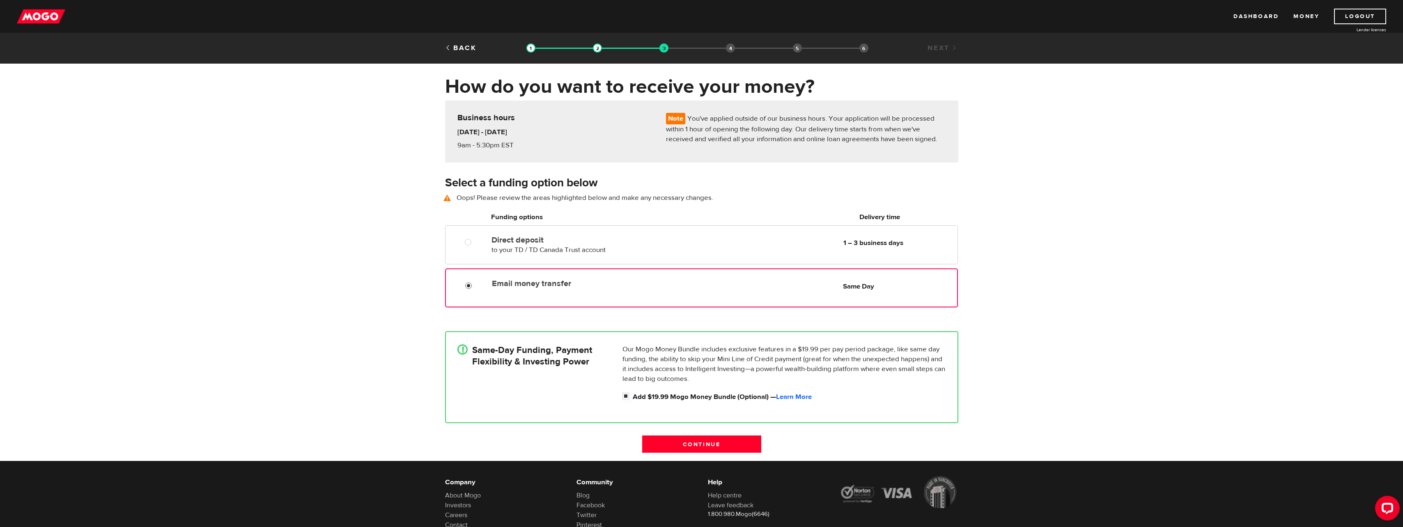
click at [465, 285] on div at bounding box center [471, 287] width 49 height 10
click at [466, 285] on input "Email money transfer" at bounding box center [470, 287] width 10 height 10
click at [741, 441] on input "Continue" at bounding box center [701, 444] width 119 height 17
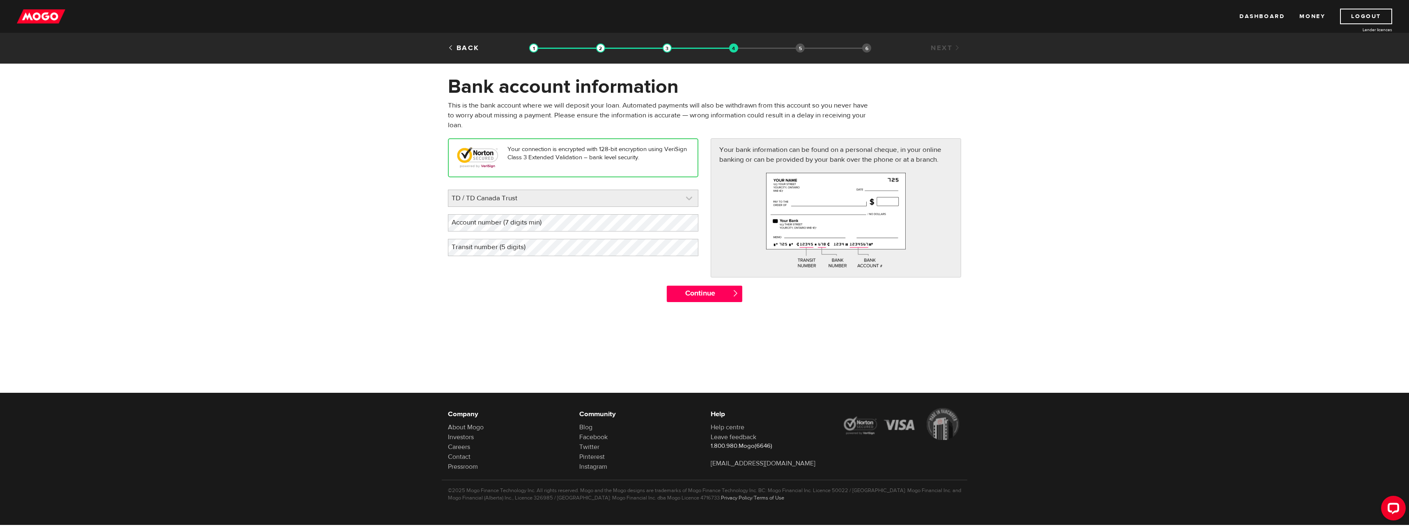
click at [634, 201] on link at bounding box center [573, 198] width 250 height 16
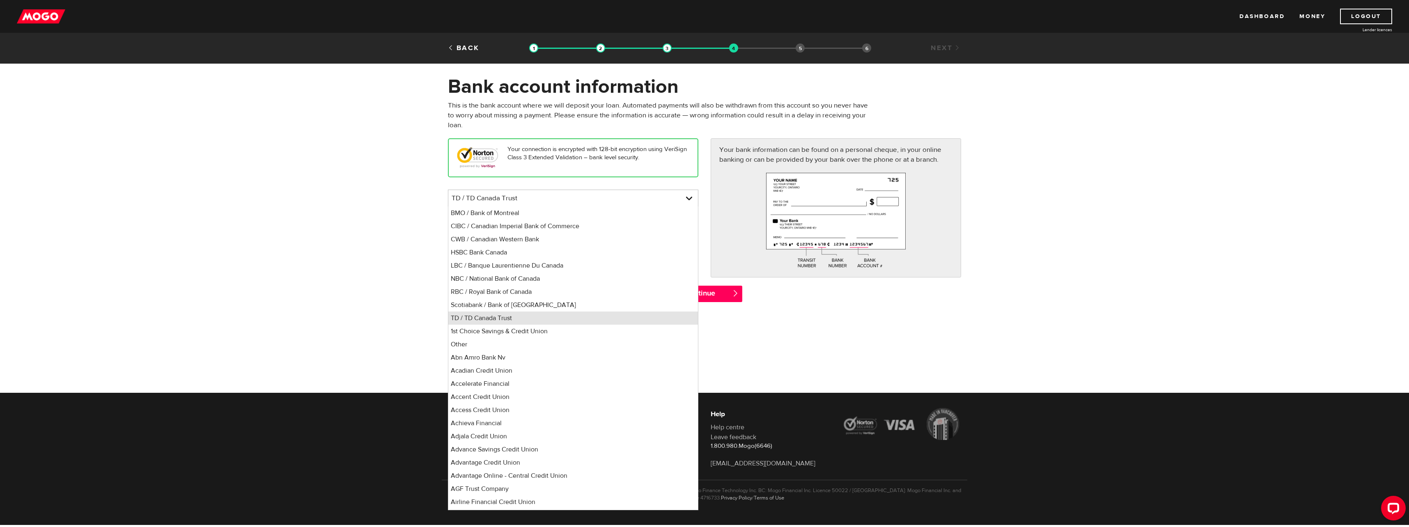
click at [540, 317] on li "TD / TD Canada Trust" at bounding box center [573, 318] width 250 height 13
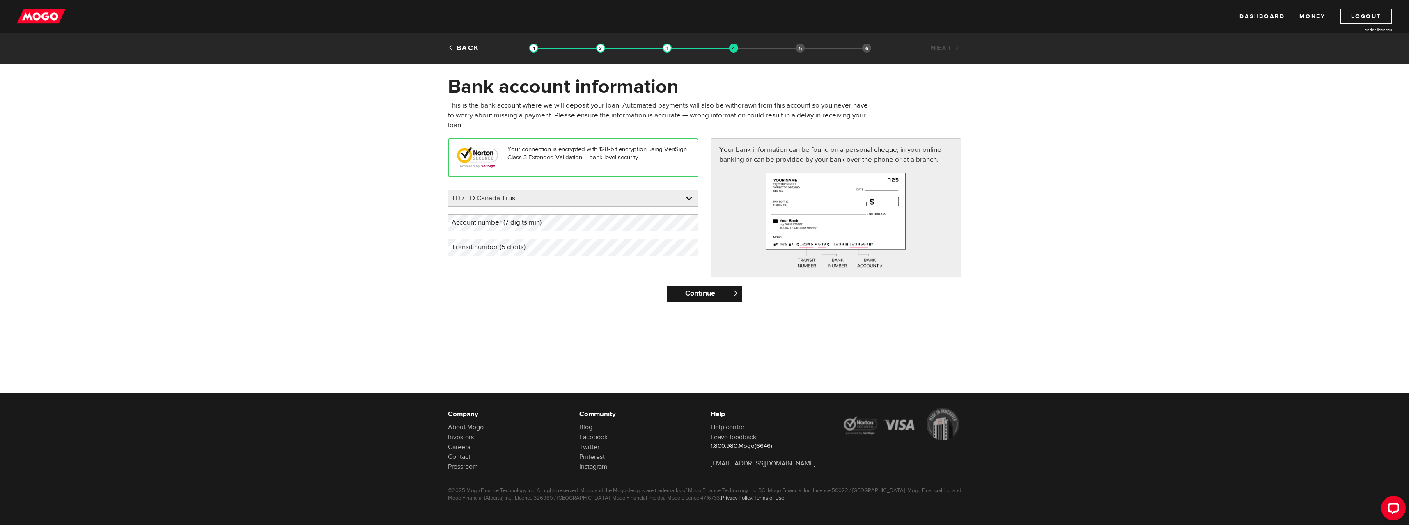
click at [702, 297] on input "Continue" at bounding box center [704, 294] width 75 height 16
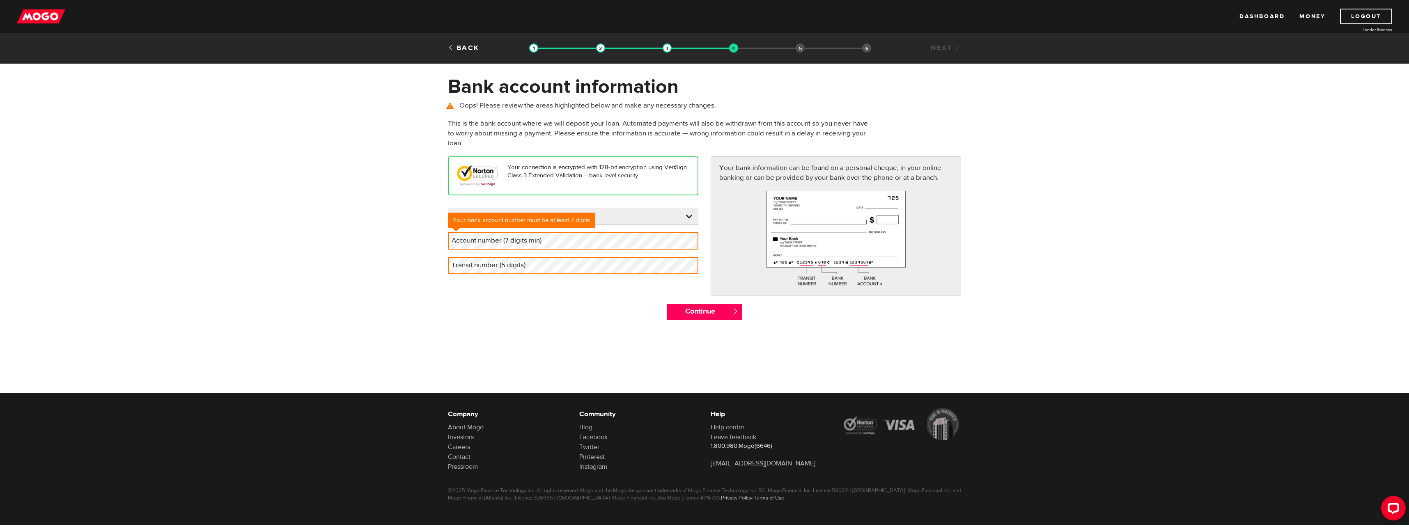
click at [485, 278] on div "Your connection is encrypted with 128-bit encryption using VeriSign Class 3 Ext…" at bounding box center [573, 218] width 263 height 125
click at [504, 243] on label "Account number (7 digits min)" at bounding box center [503, 240] width 110 height 17
click at [530, 244] on label "Account number (7 digits min)" at bounding box center [503, 240] width 110 height 17
click at [655, 218] on link at bounding box center [573, 216] width 250 height 16
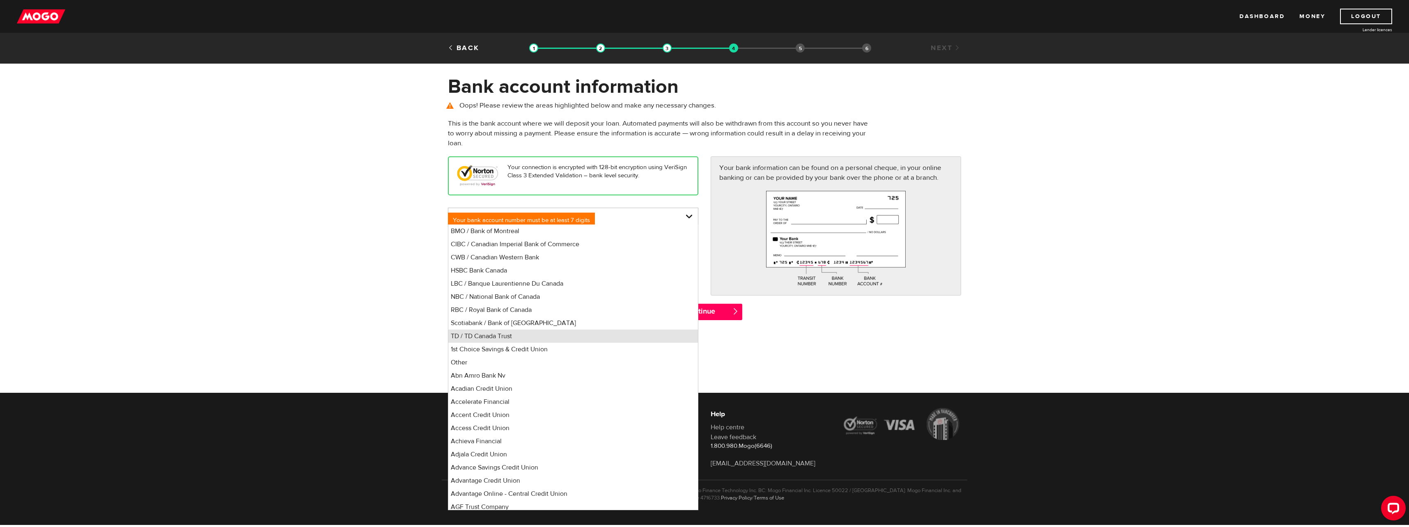
click at [535, 334] on li "TD / TD Canada Trust" at bounding box center [573, 336] width 250 height 13
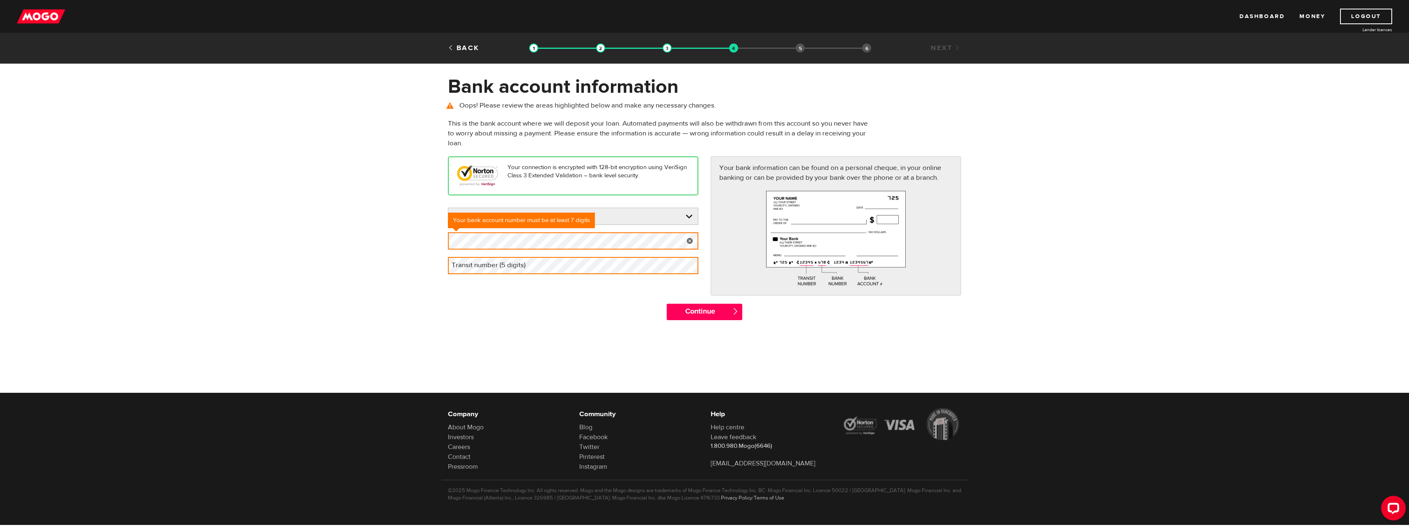
click at [689, 240] on link at bounding box center [690, 240] width 17 height 17
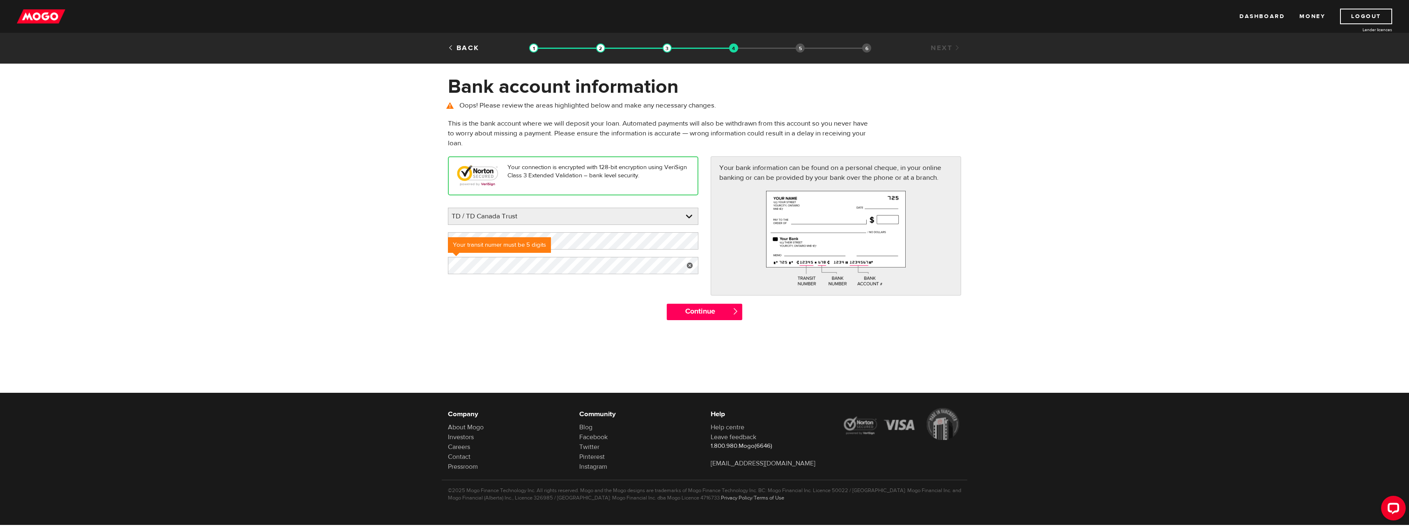
click at [586, 308] on div "Continue " at bounding box center [705, 316] width 526 height 25
click at [712, 313] on input "Continue" at bounding box center [704, 312] width 75 height 16
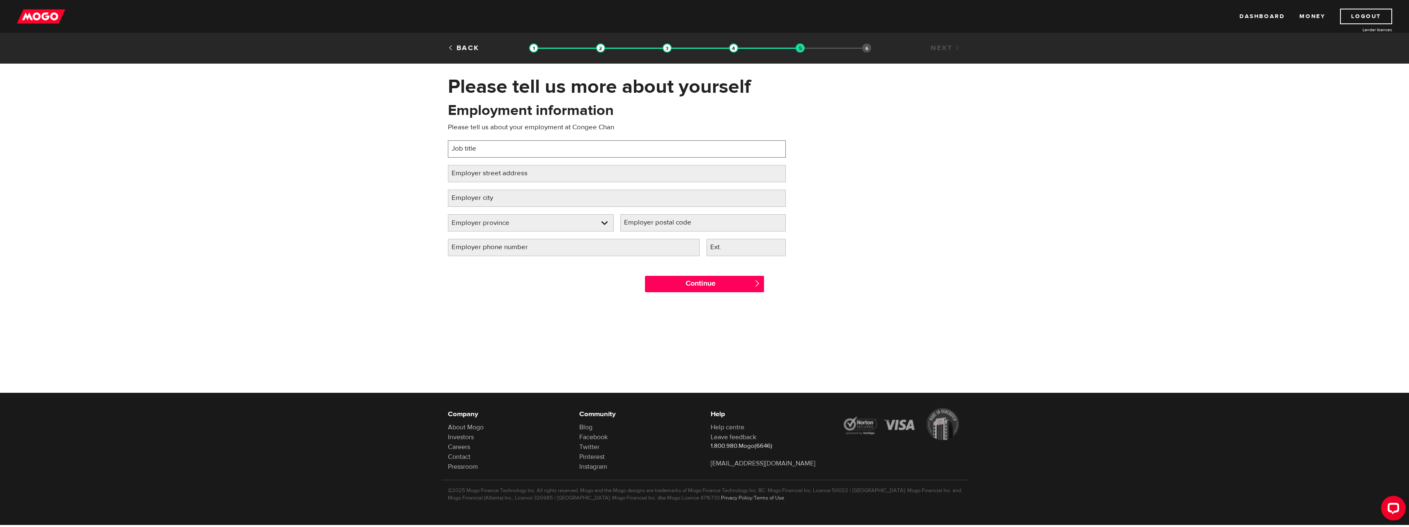
click at [546, 155] on input "Job title" at bounding box center [617, 148] width 338 height 17
type input "chef"
paste input "735 Wonderland Rd. N., Unit 20 London,"
type input "735 Wonderland Rd. N., Unit 20 London,"
click at [511, 198] on input "Employer city" at bounding box center [617, 198] width 338 height 17
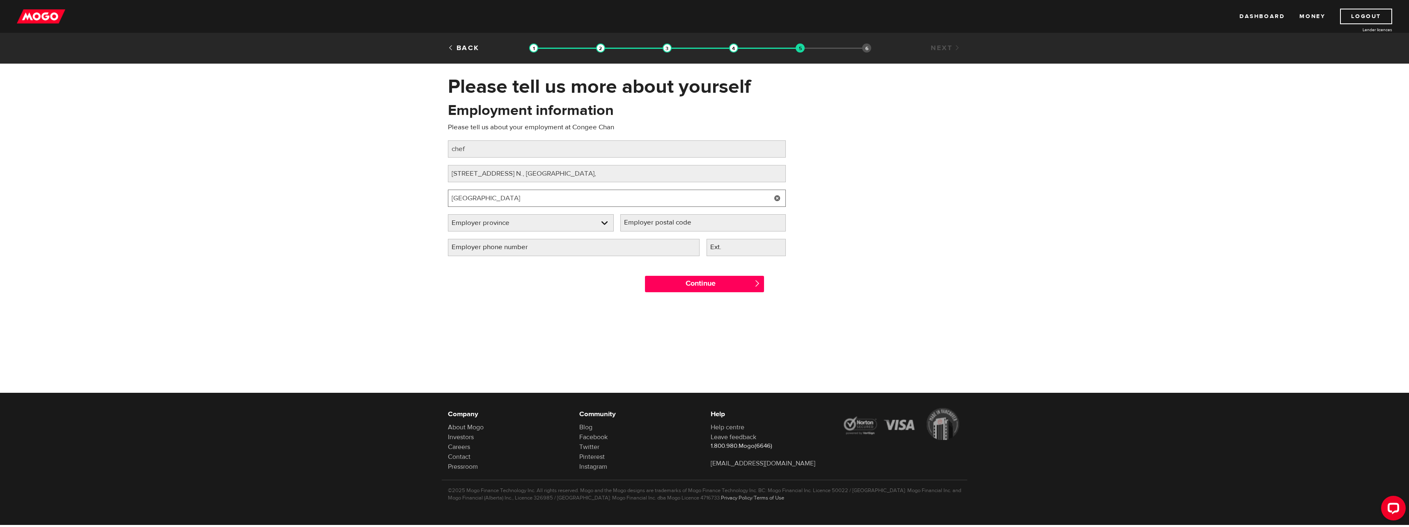
type input "london"
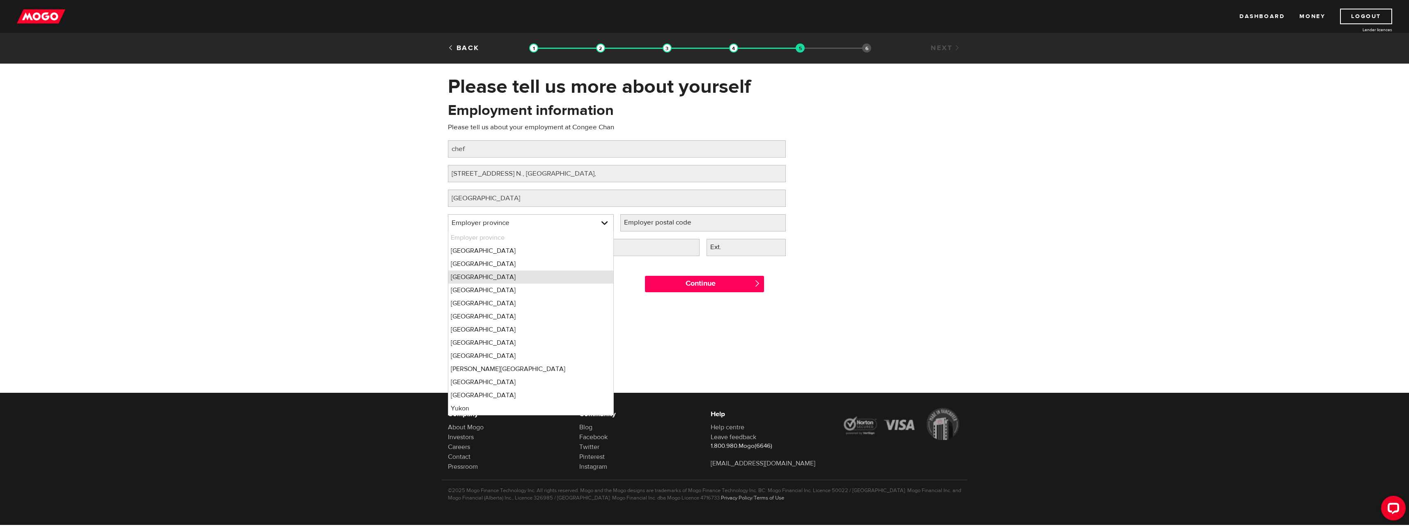
drag, startPoint x: 490, startPoint y: 281, endPoint x: 499, endPoint y: 274, distance: 11.4
click at [493, 279] on li "Ontario" at bounding box center [530, 277] width 165 height 13
select select "ON"
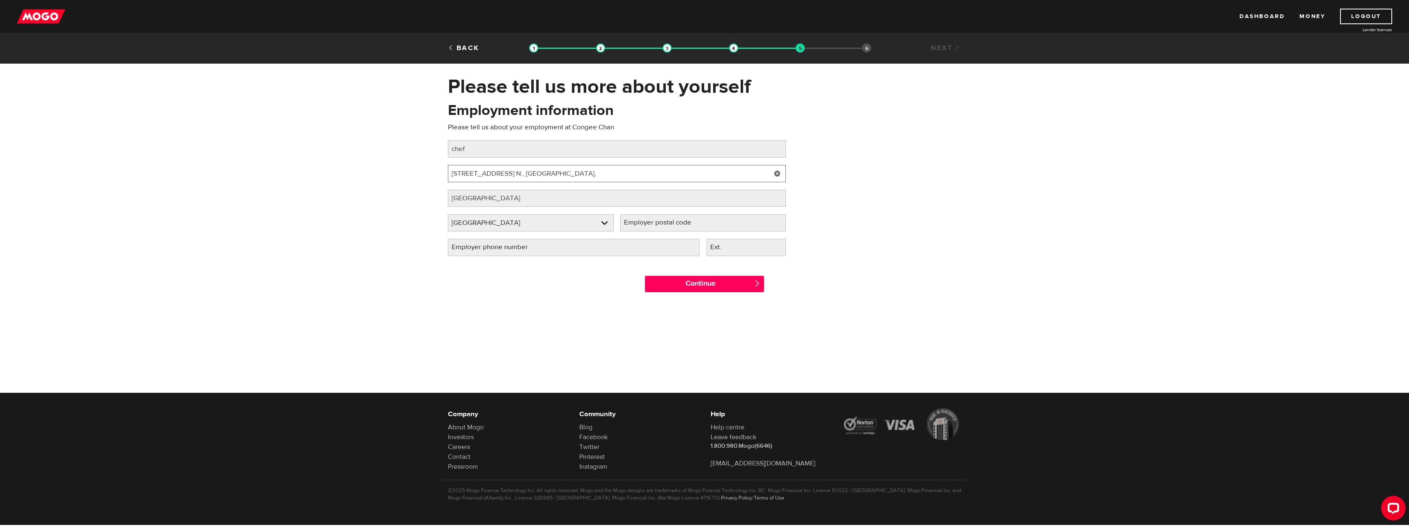
click at [589, 175] on input "735 Wonderland Rd. N., Unit 20 London," at bounding box center [617, 173] width 338 height 17
type input "735 Wonderland Rd. N., Unit 20"
type input "n"
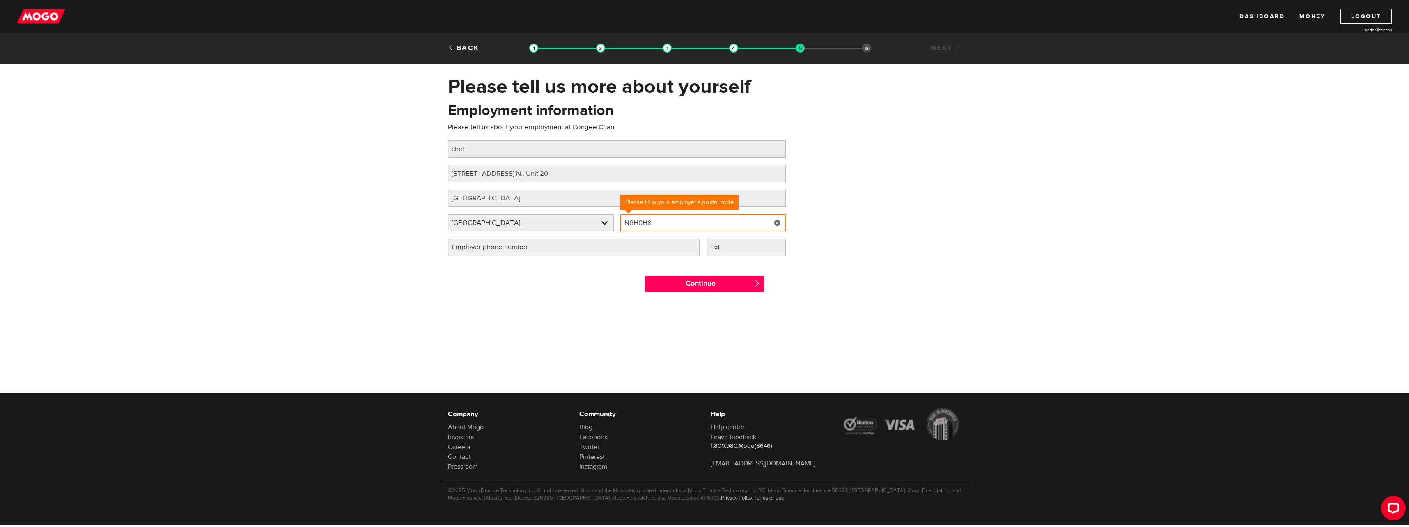
type input "N6H0H8"
click at [568, 311] on div at bounding box center [704, 368] width 1409 height 134
click at [577, 253] on input "Employer phone number" at bounding box center [574, 247] width 252 height 17
click at [583, 253] on input "Employer phone number" at bounding box center [574, 247] width 252 height 17
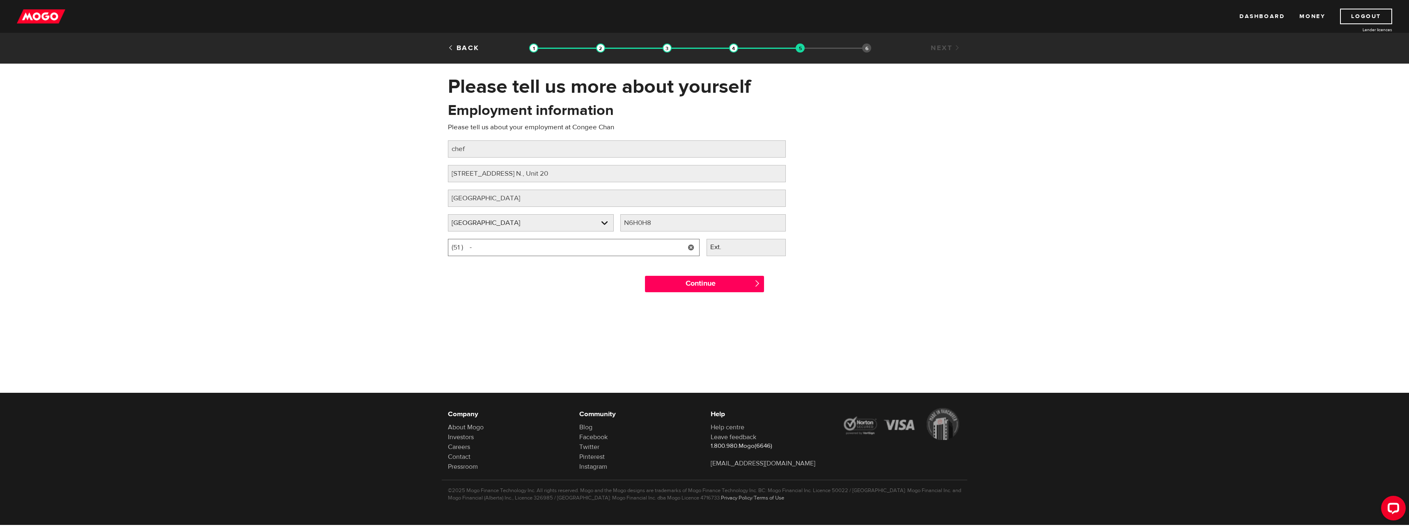
type input "(5 ) -"
type input "(226) 503-1429"
click at [728, 289] on input "Continue" at bounding box center [704, 284] width 119 height 16
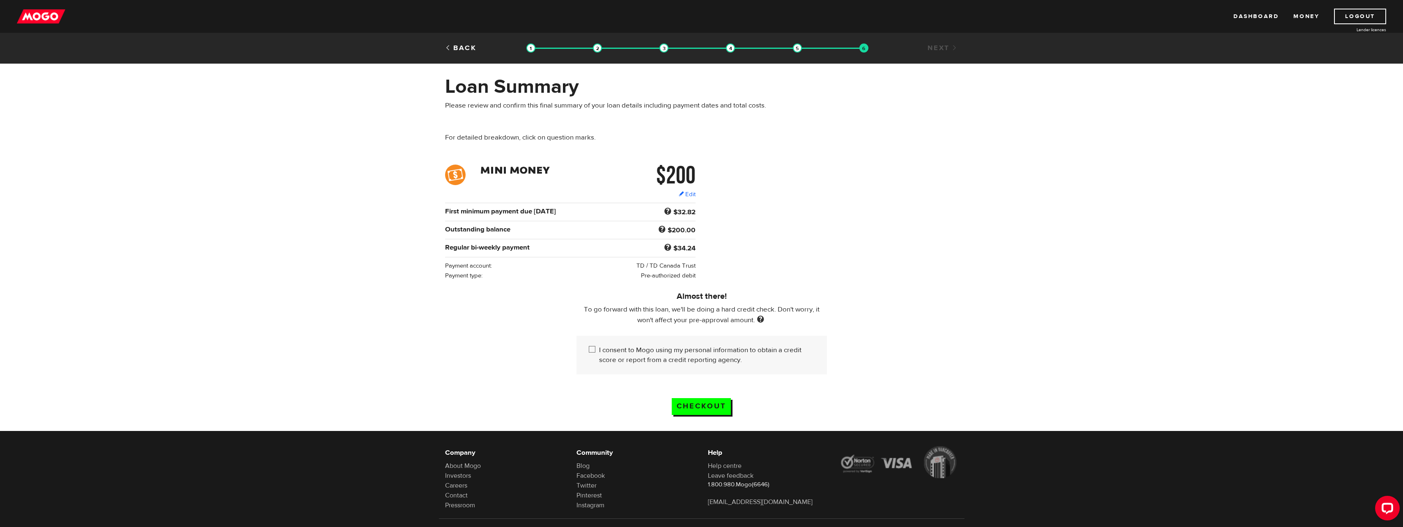
click at [592, 347] on input "I consent to Mogo using my personal information to obtain a credit score or rep…" at bounding box center [594, 350] width 10 height 10
checkbox input "true"
click at [707, 400] on input "Checkout" at bounding box center [701, 406] width 59 height 17
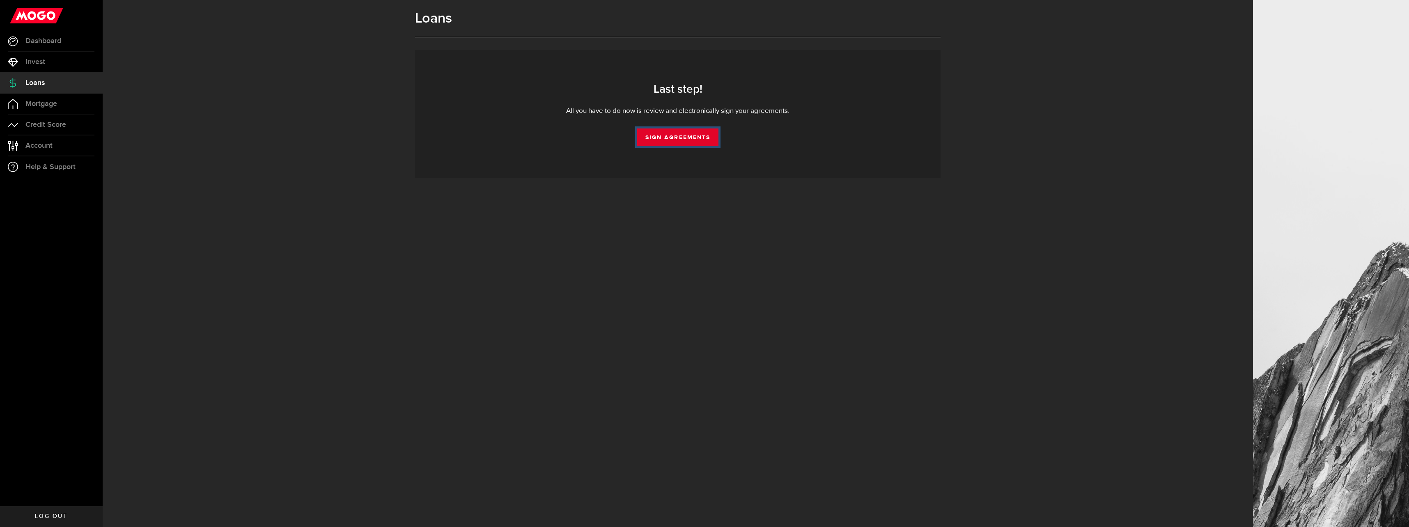
click at [685, 140] on link "Sign Agreements" at bounding box center [677, 137] width 81 height 17
